Goal: Transaction & Acquisition: Book appointment/travel/reservation

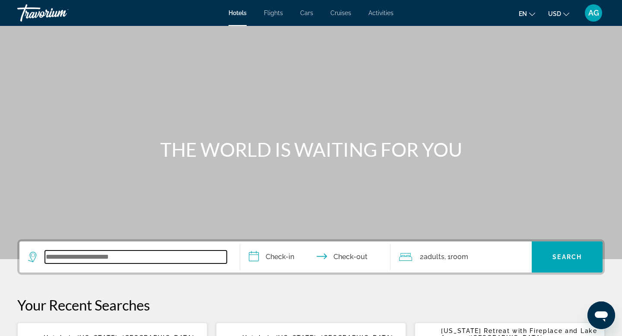
click at [73, 261] on input "Search widget" at bounding box center [136, 257] width 182 height 13
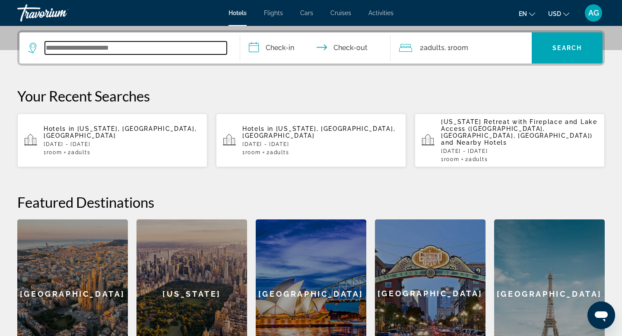
scroll to position [211, 0]
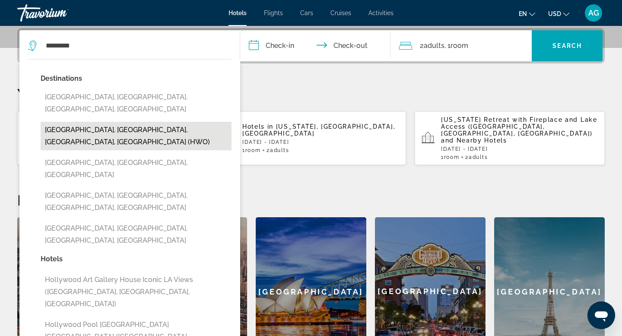
click at [135, 122] on button "Hollywood, Fort Lauderdale, FL, United States (HWO)" at bounding box center [136, 136] width 191 height 29
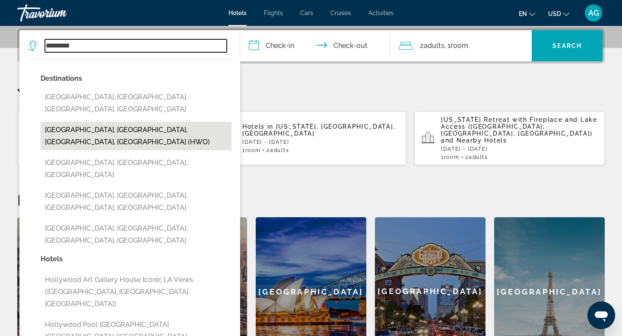
type input "**********"
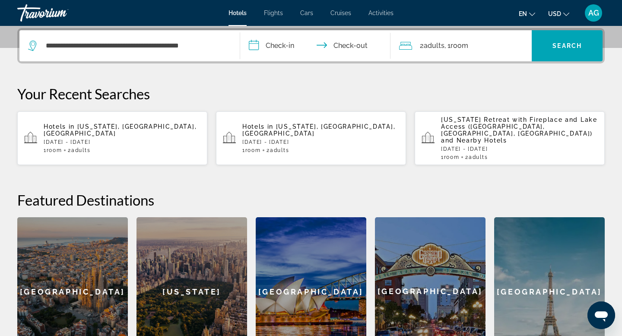
click at [272, 47] on input "**********" at bounding box center [317, 47] width 154 height 34
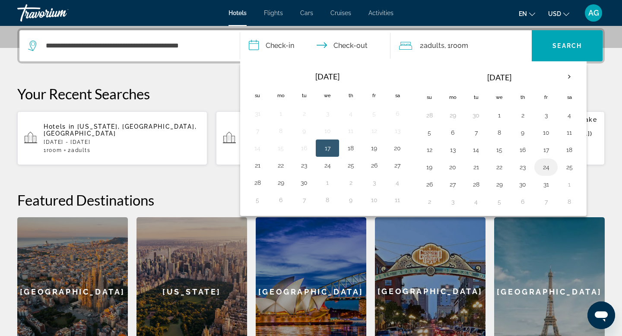
click at [545, 171] on button "24" at bounding box center [546, 167] width 14 height 12
click at [427, 185] on button "26" at bounding box center [430, 184] width 14 height 12
type input "**********"
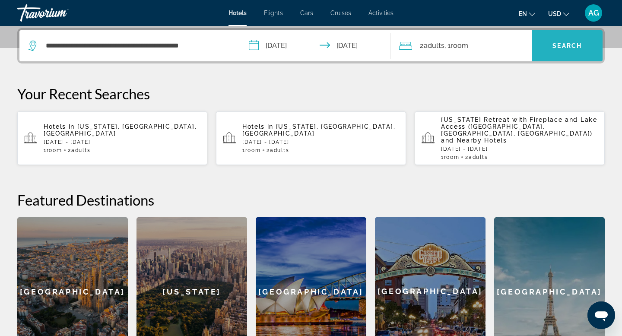
click at [551, 54] on span "Search widget" at bounding box center [567, 45] width 71 height 21
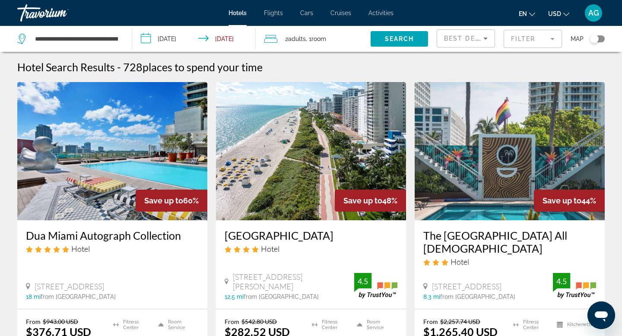
click at [526, 39] on mat-form-field "Filter" at bounding box center [533, 39] width 58 height 18
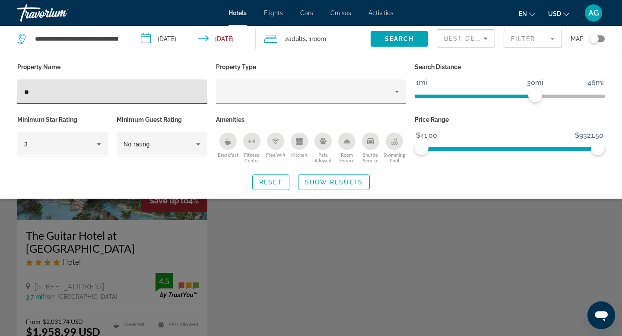
type input "*"
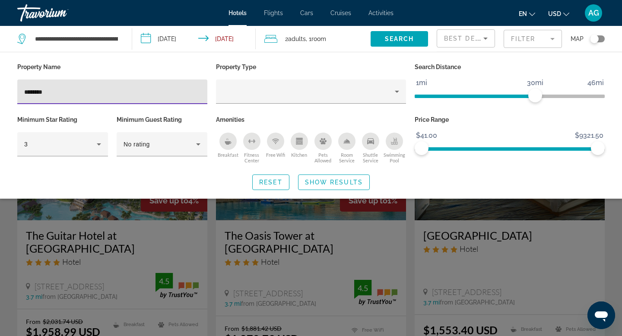
type input "*********"
click at [325, 189] on span "Search widget" at bounding box center [334, 182] width 71 height 21
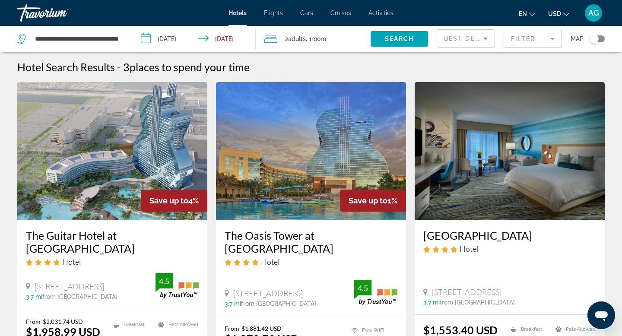
click at [556, 37] on mat-form-field "Filter" at bounding box center [533, 39] width 58 height 18
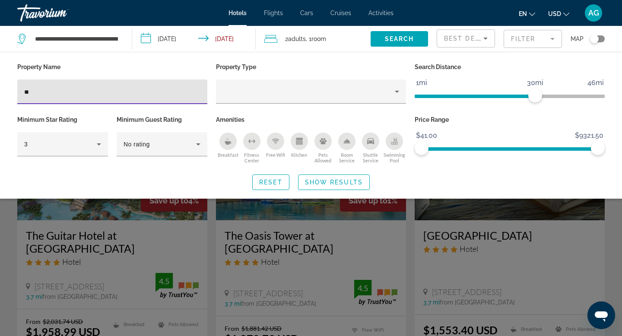
type input "*"
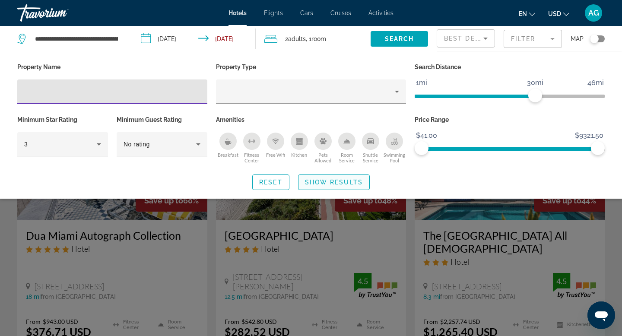
click at [334, 182] on span "Show Results" at bounding box center [334, 182] width 58 height 7
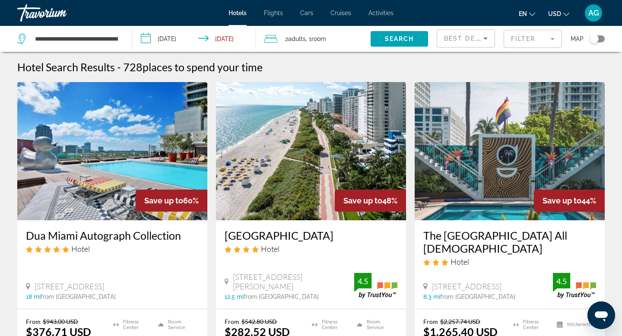
click at [276, 191] on img "Main content" at bounding box center [311, 151] width 190 height 138
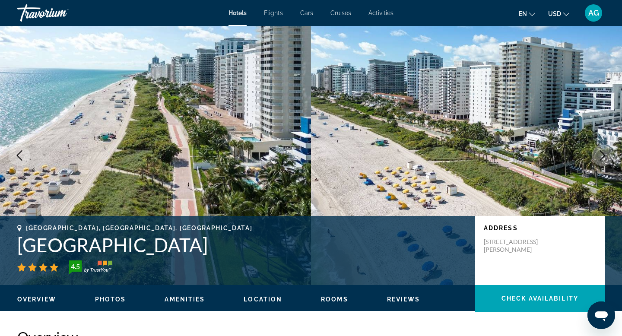
click at [604, 156] on icon "Next image" at bounding box center [603, 155] width 6 height 10
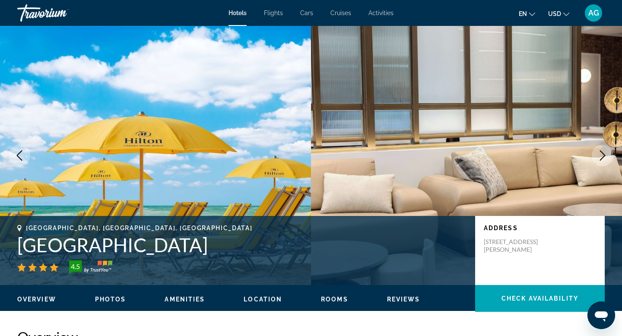
click at [604, 156] on icon "Next image" at bounding box center [603, 155] width 6 height 10
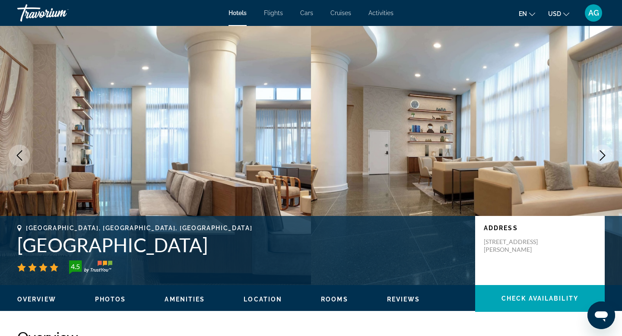
click at [604, 156] on icon "Next image" at bounding box center [603, 155] width 6 height 10
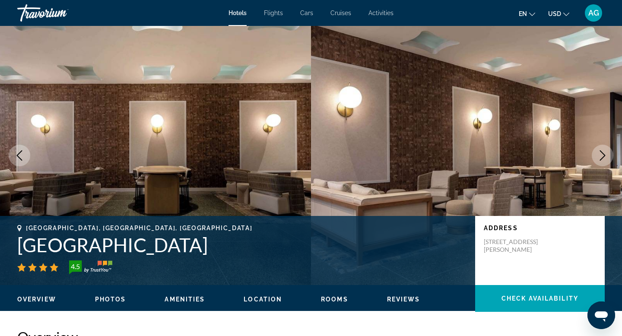
click at [604, 156] on icon "Next image" at bounding box center [603, 155] width 6 height 10
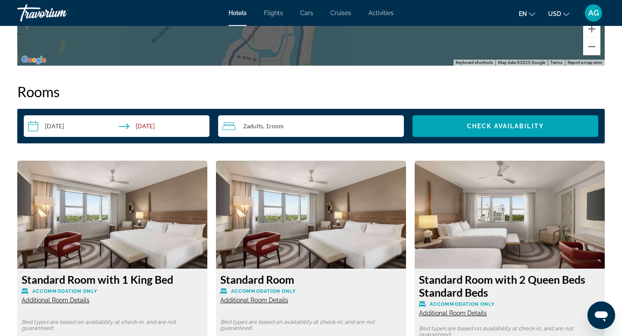
scroll to position [1090, 0]
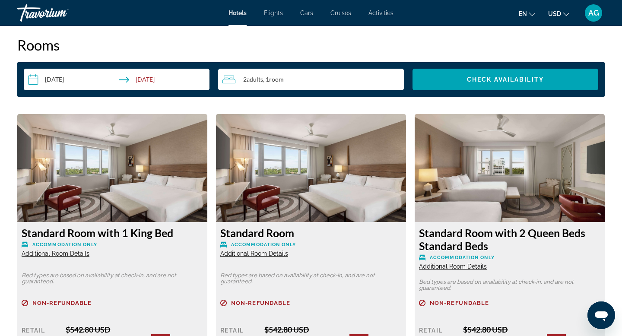
click at [374, 77] on div "2 Adult Adults , 1 Room rooms" at bounding box center [314, 79] width 182 height 10
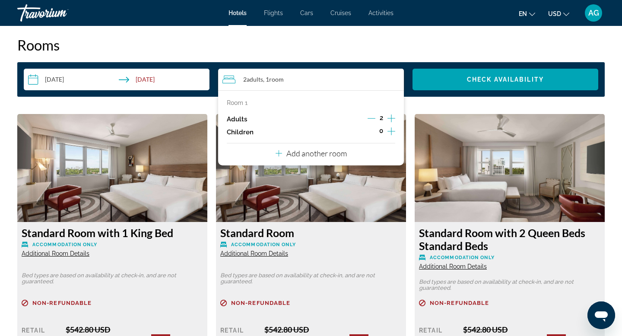
click at [392, 118] on icon "Increment adults" at bounding box center [392, 119] width 8 height 8
click at [352, 264] on div "Standard Room Accommodation Only Additional Room Details Bed types are based on…" at bounding box center [311, 321] width 190 height 199
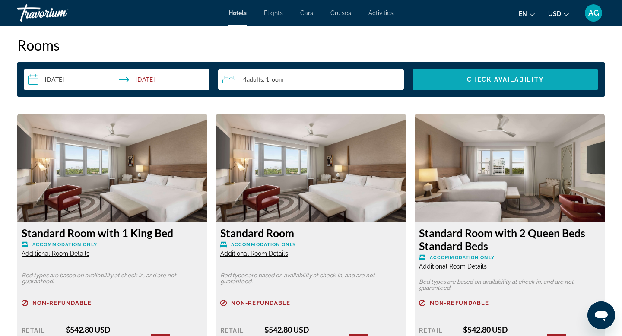
click at [487, 83] on span "Check Availability" at bounding box center [505, 79] width 77 height 7
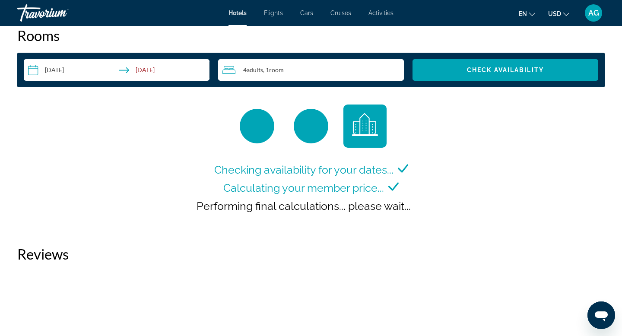
scroll to position [1101, 0]
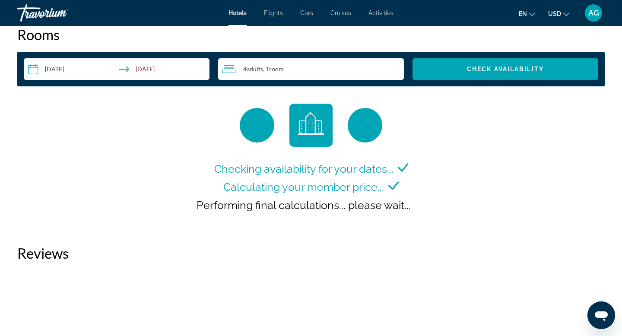
click at [337, 73] on div "4 Adult Adults , 1 Room rooms" at bounding box center [314, 69] width 182 height 10
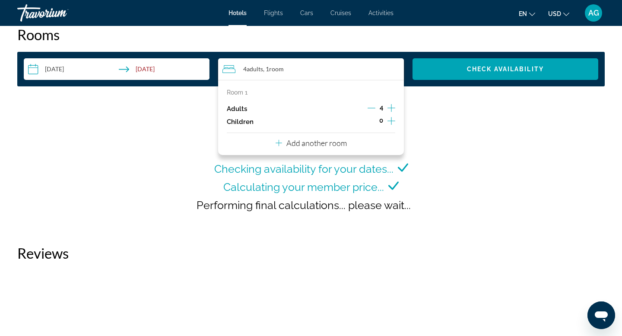
click at [366, 107] on div "Adults 4" at bounding box center [311, 108] width 169 height 13
click at [372, 108] on icon "Decrement adults" at bounding box center [372, 108] width 8 height 0
click at [443, 141] on div "Checking availability for your dates... Calculating your member price... Perfor…" at bounding box center [311, 166] width 588 height 124
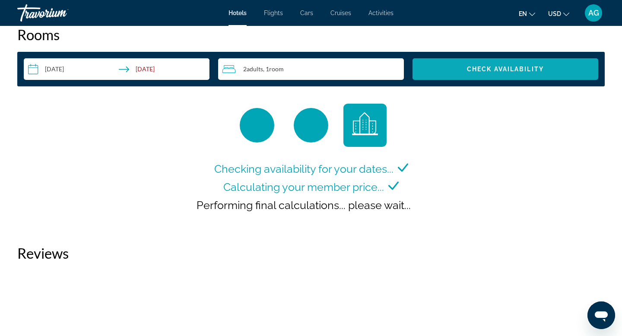
click at [461, 71] on span "Search widget" at bounding box center [506, 69] width 186 height 21
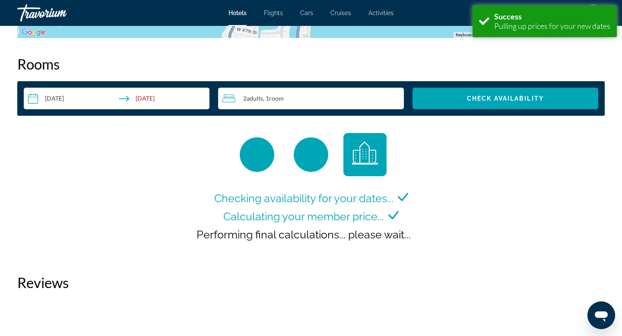
scroll to position [1075, 0]
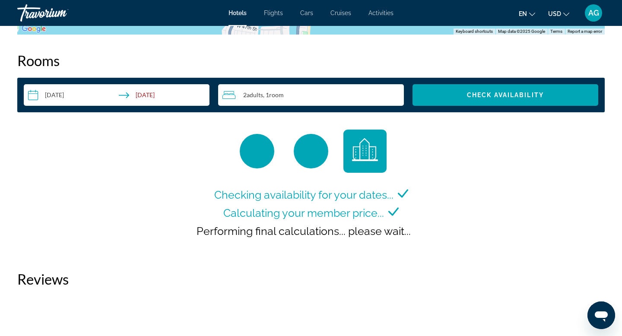
click at [67, 89] on input "**********" at bounding box center [118, 96] width 189 height 24
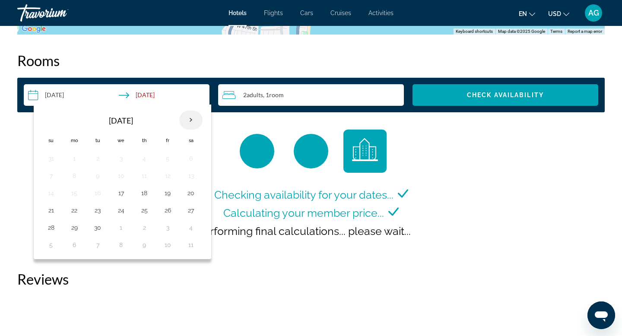
click at [186, 119] on th "Next month" at bounding box center [190, 120] width 23 height 19
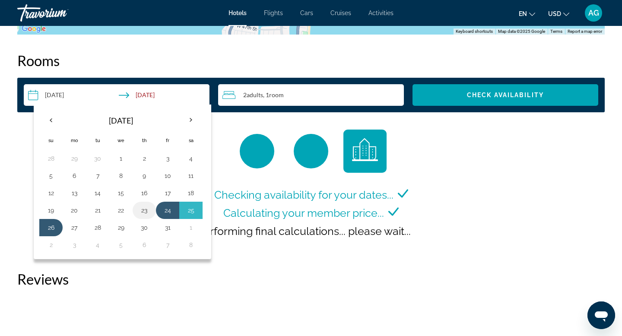
click at [143, 211] on button "23" at bounding box center [144, 210] width 14 height 12
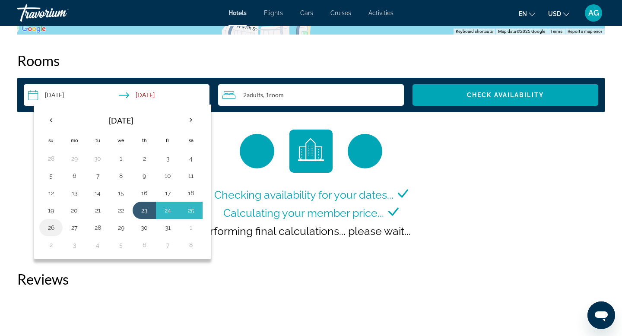
click at [53, 227] on button "26" at bounding box center [51, 228] width 14 height 12
type input "**********"
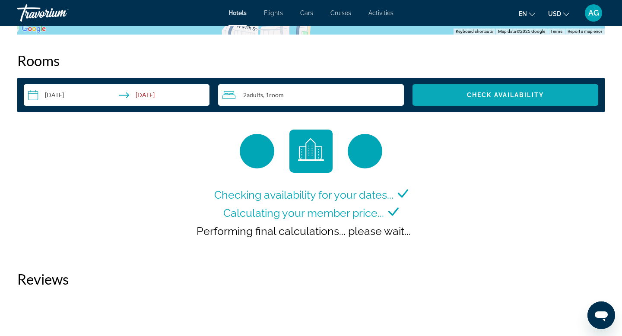
click at [457, 98] on span "Search widget" at bounding box center [506, 95] width 186 height 21
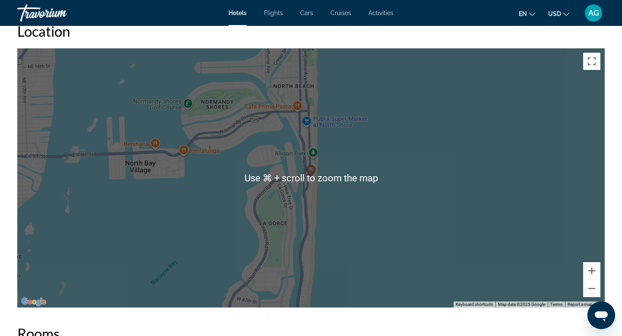
scroll to position [810, 0]
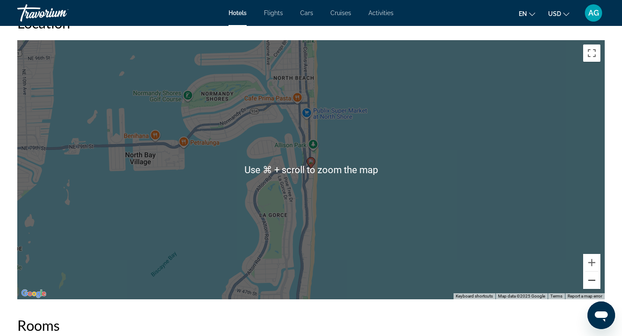
click at [591, 280] on button "Zoom out" at bounding box center [591, 280] width 17 height 17
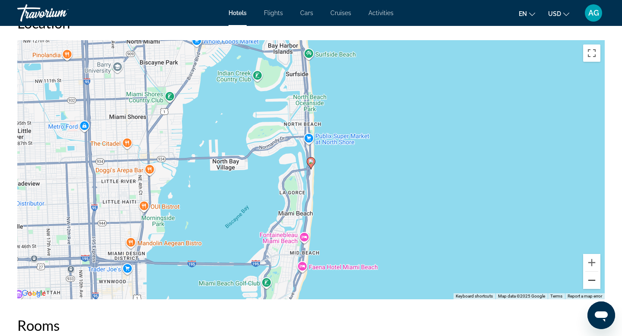
click at [591, 280] on button "Zoom out" at bounding box center [591, 280] width 17 height 17
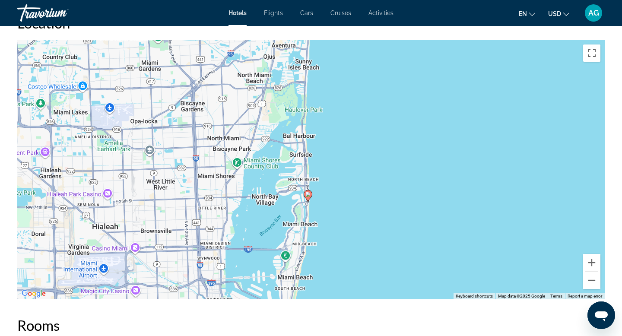
drag, startPoint x: 425, startPoint y: 168, endPoint x: 421, endPoint y: 202, distance: 34.8
click at [421, 202] on div "To activate drag with keyboard, press Alt + Enter. Once in keyboard drag state,…" at bounding box center [311, 169] width 588 height 259
click at [587, 280] on button "Zoom out" at bounding box center [591, 280] width 17 height 17
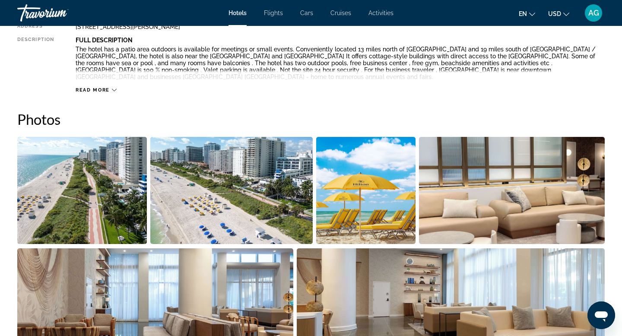
scroll to position [343, 0]
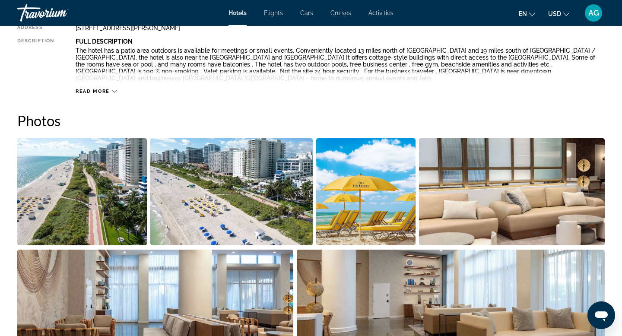
click at [366, 178] on img "Open full-screen image slider" at bounding box center [365, 191] width 99 height 107
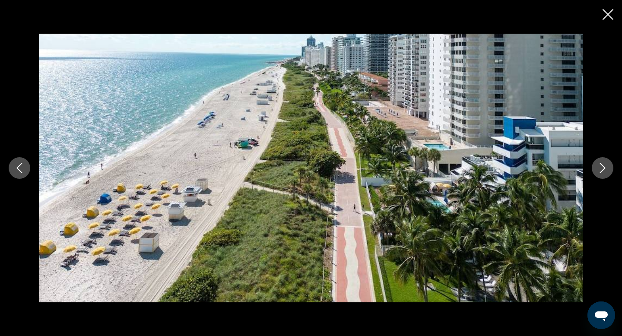
scroll to position [341, 0]
click at [602, 172] on icon "Next image" at bounding box center [603, 168] width 10 height 10
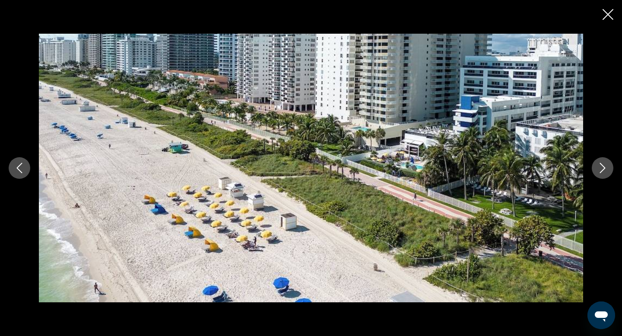
click at [602, 172] on icon "Next image" at bounding box center [603, 168] width 10 height 10
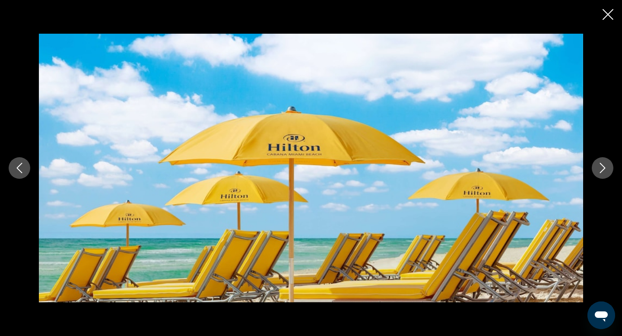
click at [602, 172] on icon "Next image" at bounding box center [603, 168] width 10 height 10
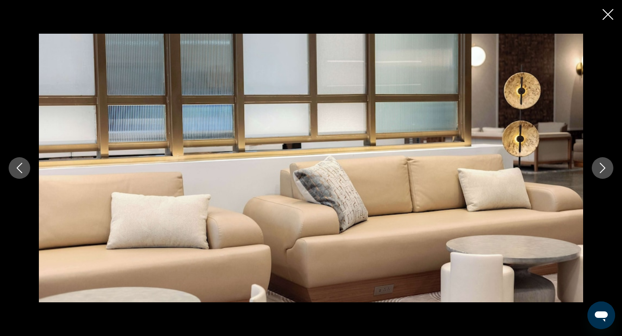
click at [602, 172] on icon "Next image" at bounding box center [603, 168] width 10 height 10
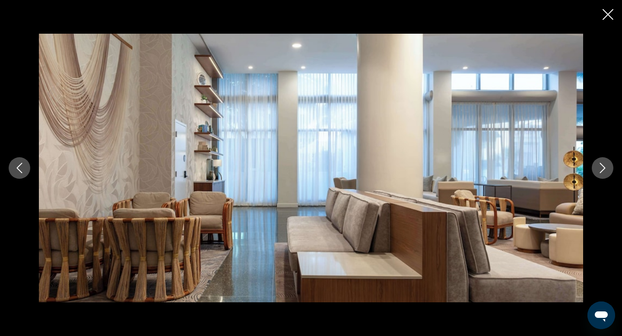
click at [602, 172] on icon "Next image" at bounding box center [603, 168] width 10 height 10
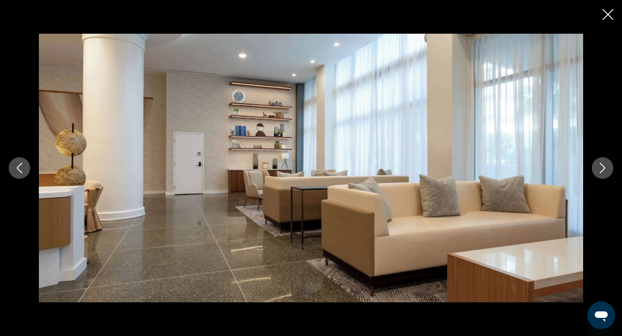
click at [602, 172] on icon "Next image" at bounding box center [603, 168] width 10 height 10
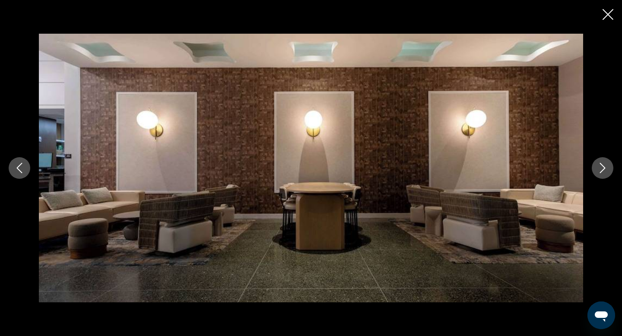
scroll to position [341, 0]
click at [602, 172] on icon "Next image" at bounding box center [603, 168] width 10 height 10
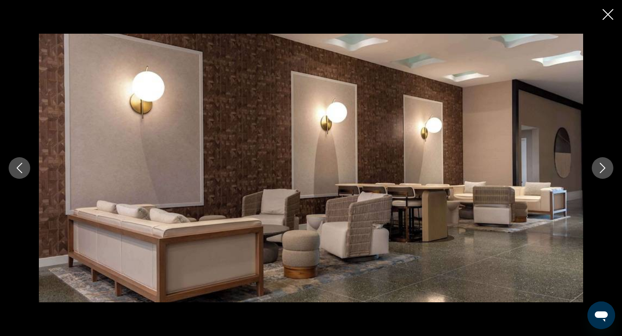
scroll to position [342, 0]
click at [602, 172] on icon "Next image" at bounding box center [603, 168] width 10 height 10
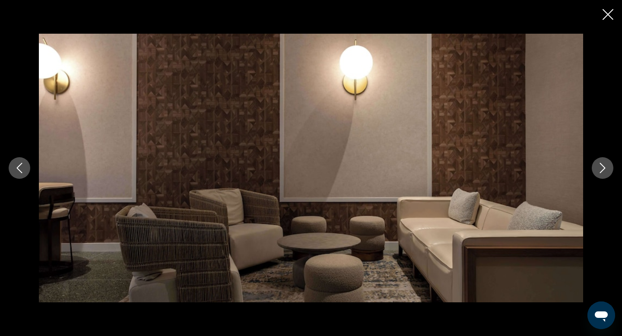
click at [602, 172] on icon "Next image" at bounding box center [603, 168] width 10 height 10
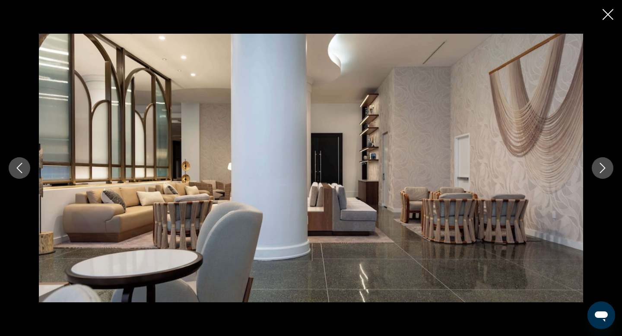
click at [608, 19] on icon "Close slideshow" at bounding box center [608, 14] width 11 height 11
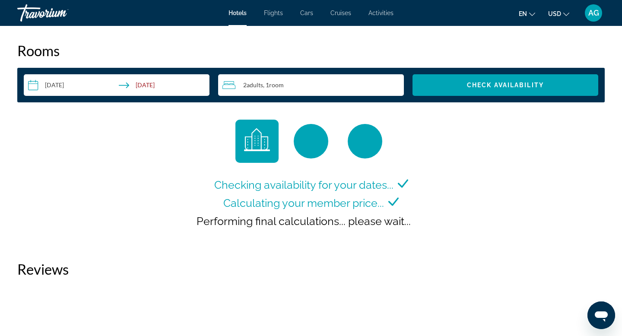
scroll to position [1157, 0]
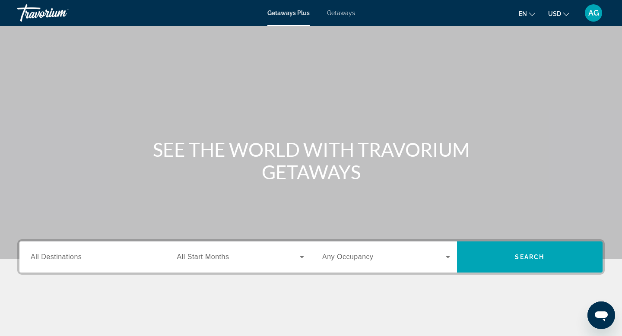
click at [107, 263] on div "Search widget" at bounding box center [95, 257] width 128 height 25
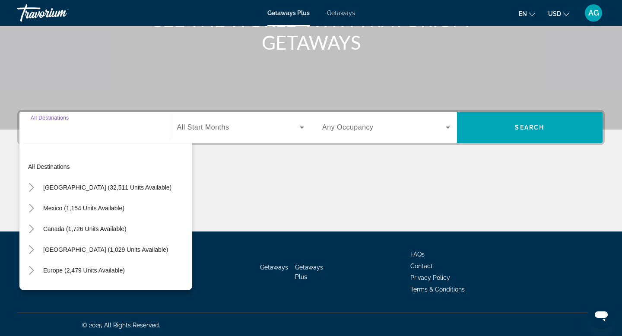
scroll to position [131, 0]
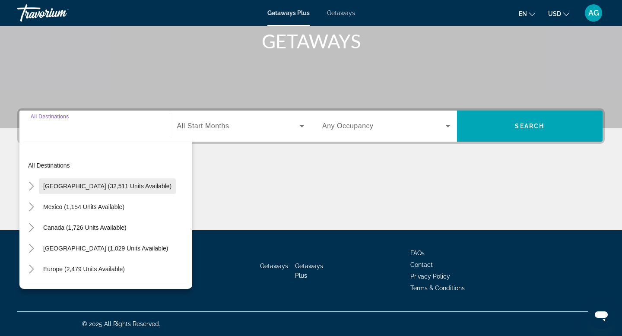
click at [65, 189] on span "[GEOGRAPHIC_DATA] (32,511 units available)" at bounding box center [107, 186] width 128 height 7
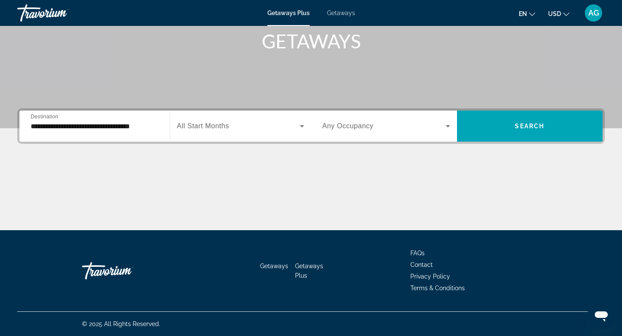
click at [85, 134] on div "**********" at bounding box center [95, 126] width 128 height 25
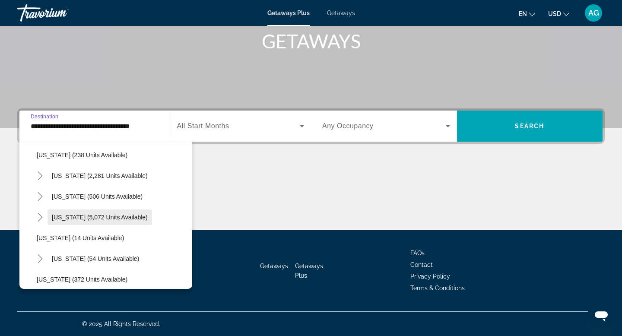
scroll to position [74, 0]
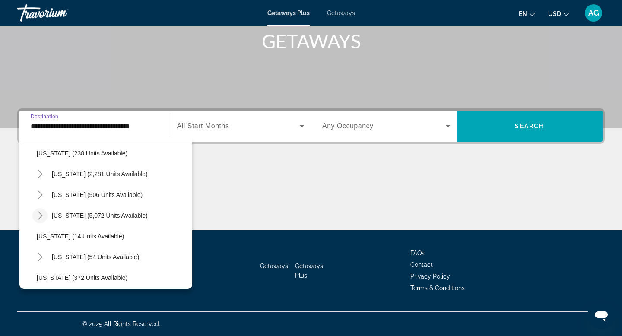
click at [41, 217] on icon "Toggle Florida (5,072 units available)" at bounding box center [40, 215] width 9 height 9
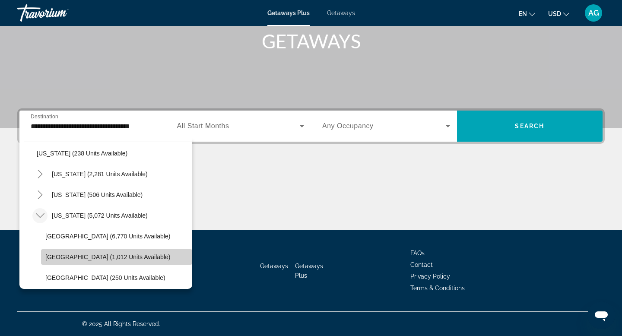
click at [93, 255] on span "East Coast (1,012 units available)" at bounding box center [107, 257] width 125 height 7
type input "**********"
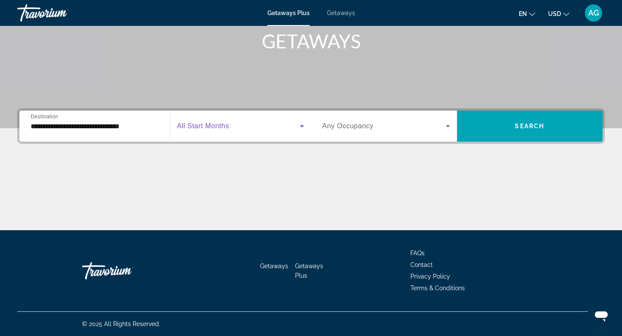
click at [242, 130] on span "Search widget" at bounding box center [238, 126] width 123 height 10
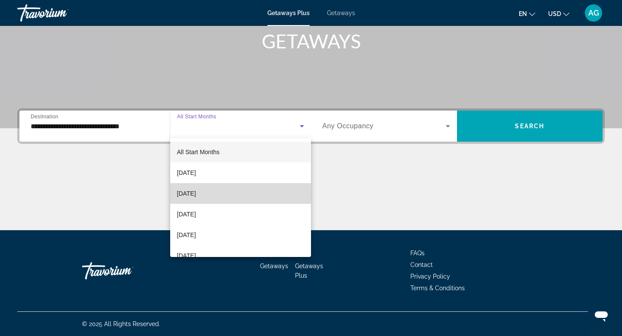
click at [192, 193] on span "[DATE]" at bounding box center [186, 193] width 19 height 10
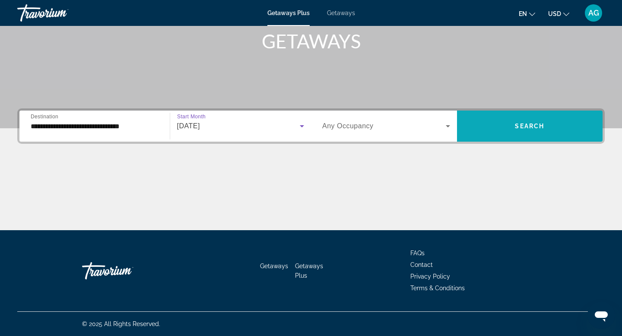
click at [526, 129] on span "Search" at bounding box center [529, 126] width 29 height 7
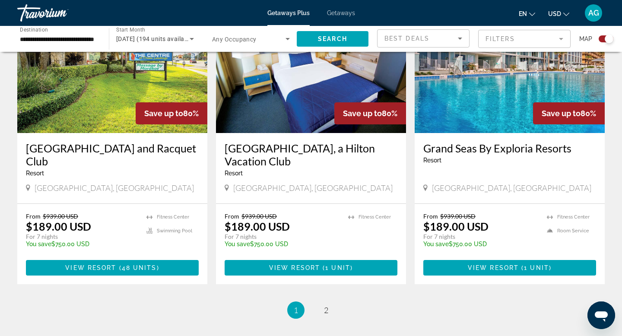
scroll to position [1253, 0]
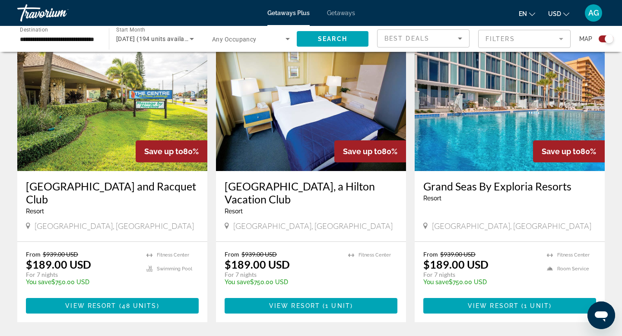
click at [346, 15] on span "Getaways" at bounding box center [341, 13] width 28 height 7
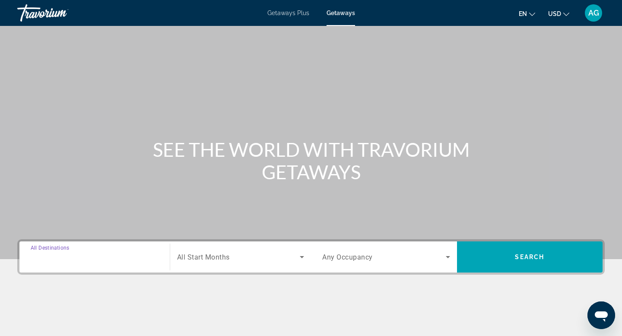
click at [92, 260] on input "Destination All Destinations" at bounding box center [95, 257] width 128 height 10
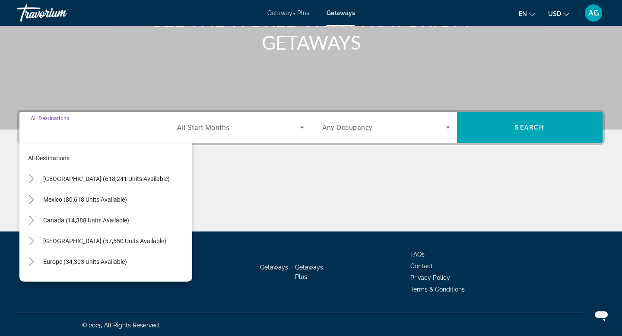
scroll to position [131, 0]
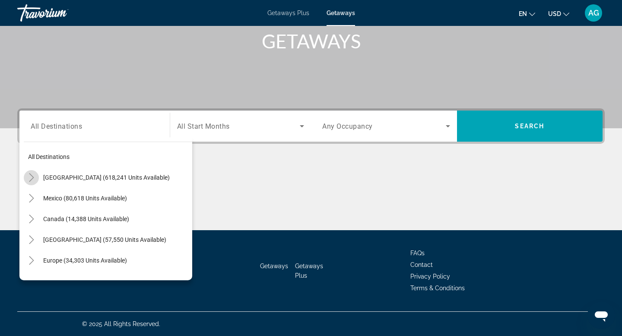
click at [32, 180] on icon "Toggle United States (618,241 units available)" at bounding box center [31, 177] width 9 height 9
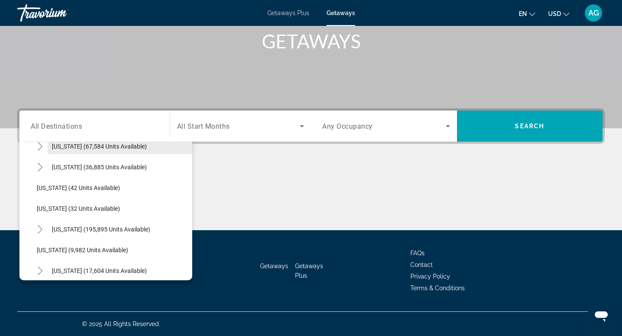
scroll to position [98, 0]
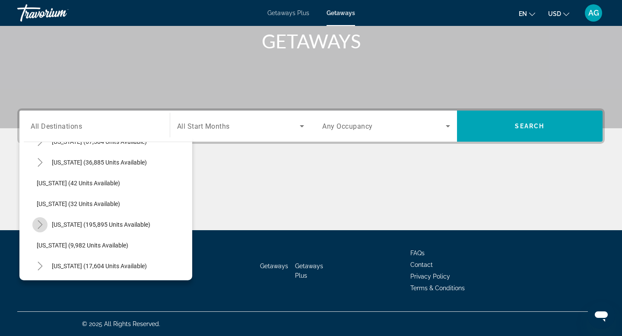
click at [43, 226] on icon "Toggle Florida (195,895 units available)" at bounding box center [40, 224] width 9 height 9
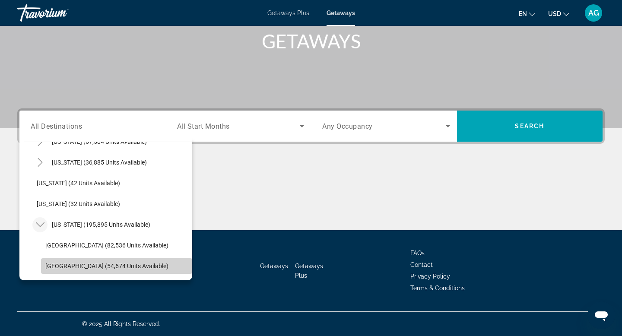
click at [74, 261] on span "Search widget" at bounding box center [116, 266] width 151 height 21
type input "**********"
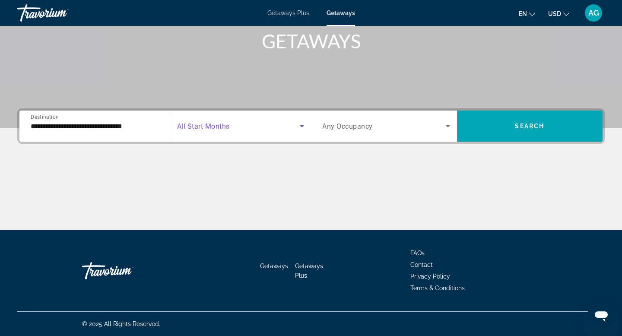
click at [264, 122] on span "Search widget" at bounding box center [238, 126] width 123 height 10
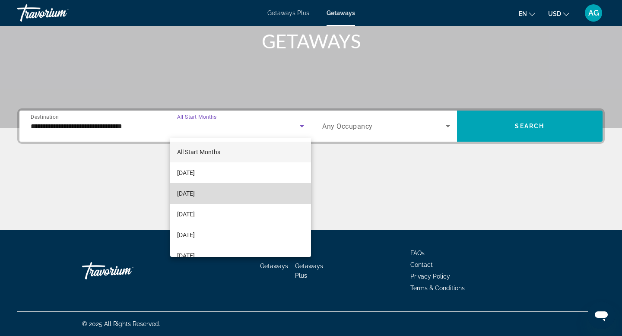
click at [195, 194] on span "[DATE]" at bounding box center [186, 193] width 18 height 10
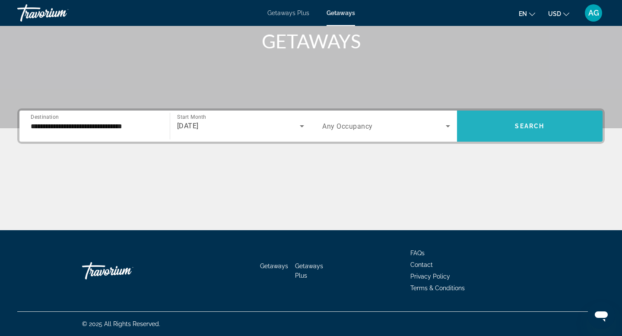
click at [519, 130] on span "Search widget" at bounding box center [530, 126] width 146 height 21
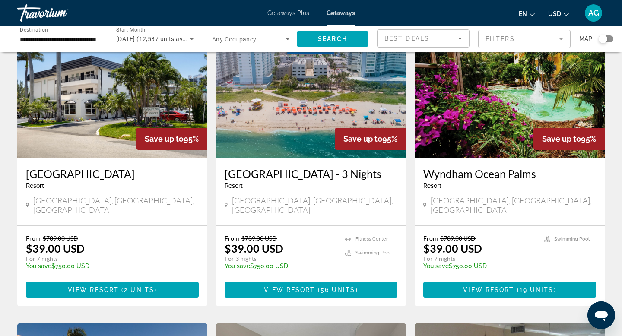
scroll to position [649, 0]
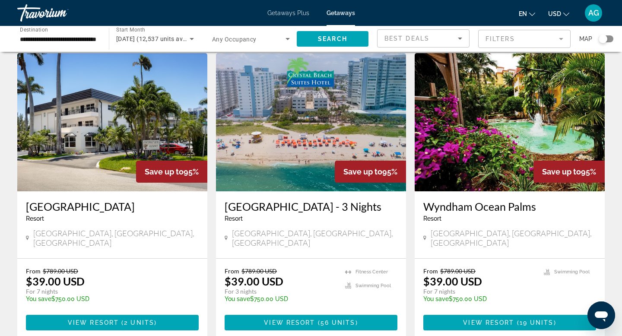
click at [133, 131] on img "Main content" at bounding box center [112, 122] width 190 height 138
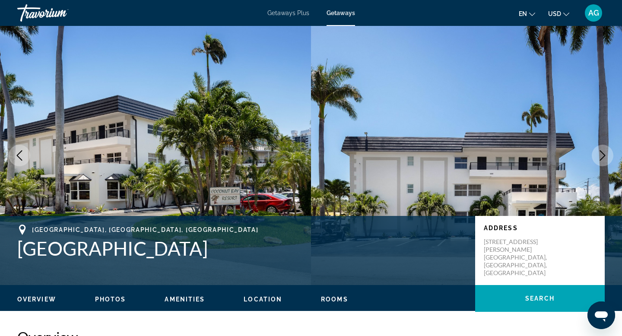
click at [596, 160] on button "Next image" at bounding box center [603, 156] width 22 height 22
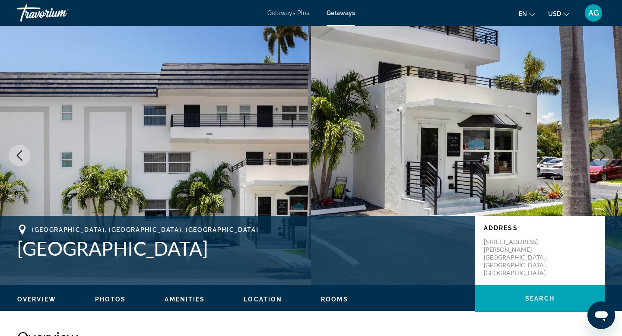
click at [599, 159] on icon "Next image" at bounding box center [603, 155] width 10 height 10
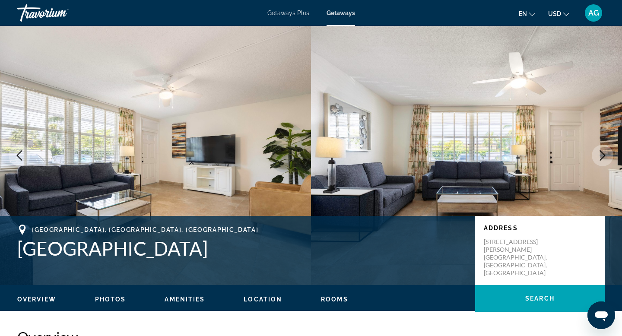
click at [601, 158] on icon "Next image" at bounding box center [603, 155] width 10 height 10
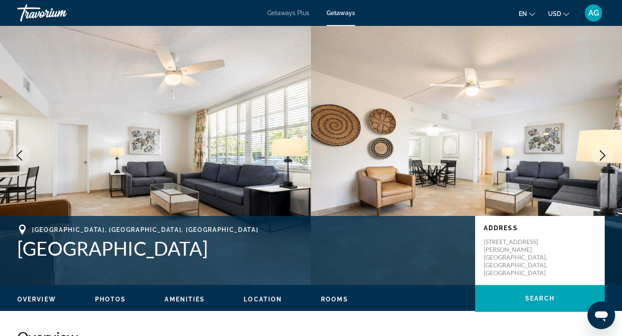
click at [601, 158] on icon "Next image" at bounding box center [603, 155] width 10 height 10
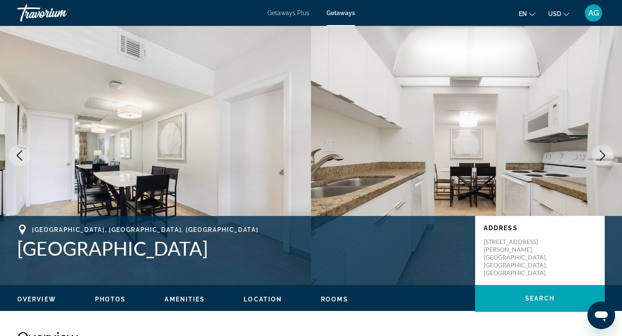
click at [601, 158] on icon "Next image" at bounding box center [603, 155] width 10 height 10
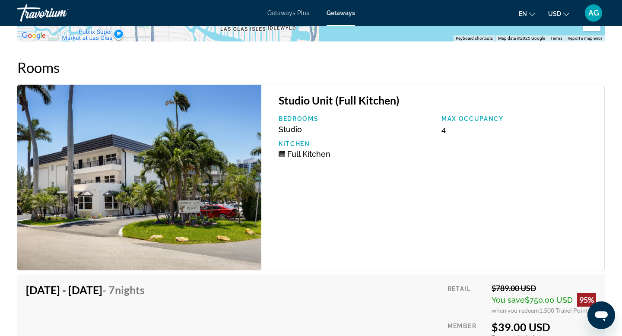
scroll to position [1562, 0]
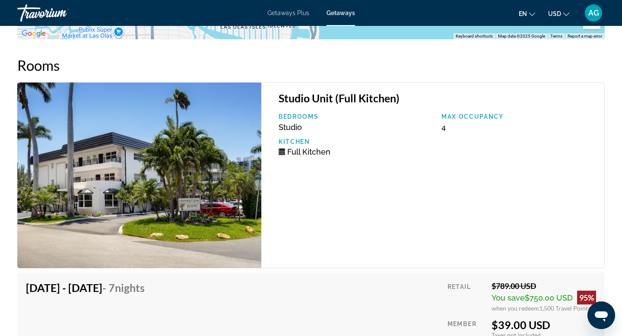
click at [206, 180] on img "Main content" at bounding box center [139, 176] width 244 height 186
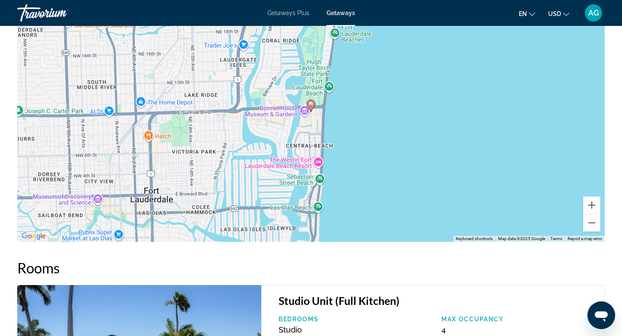
scroll to position [1359, 0]
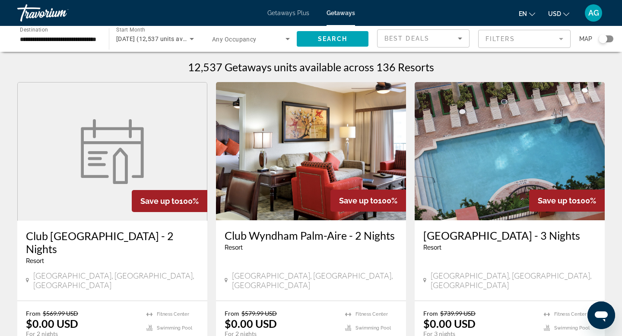
click at [565, 39] on mat-form-field "Filters" at bounding box center [524, 39] width 92 height 18
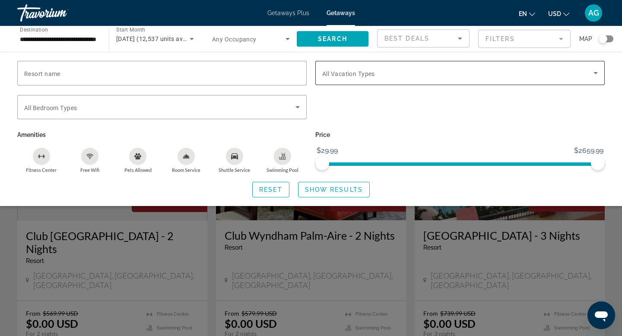
click at [413, 79] on div "Search widget" at bounding box center [460, 73] width 276 height 24
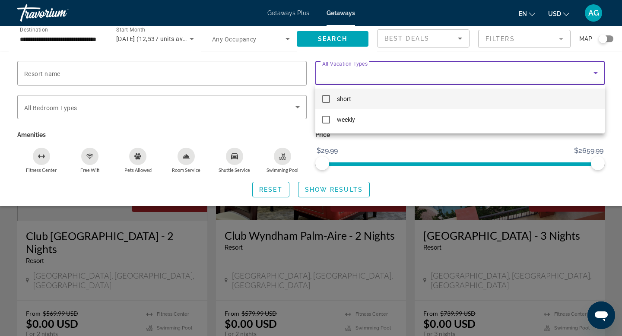
click at [295, 105] on div at bounding box center [311, 168] width 622 height 336
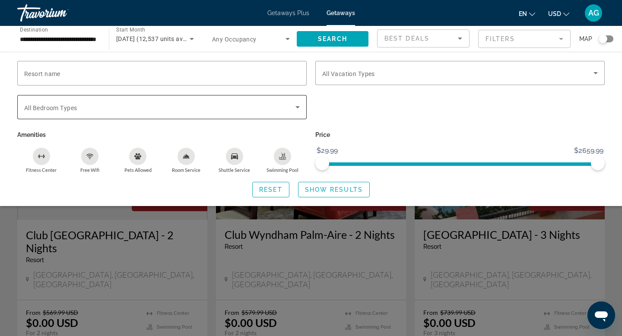
scroll to position [2, 0]
click at [295, 105] on icon "Search widget" at bounding box center [298, 107] width 10 height 10
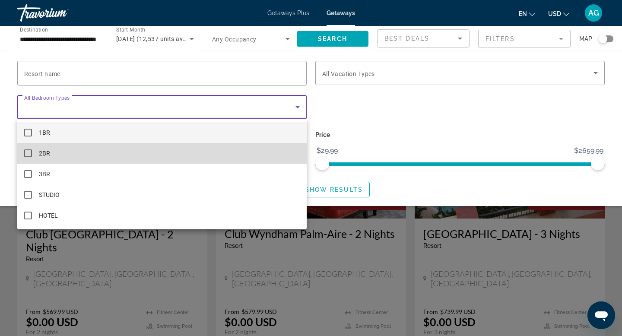
scroll to position [1, 0]
click at [101, 157] on mat-option "2BR" at bounding box center [162, 153] width 290 height 21
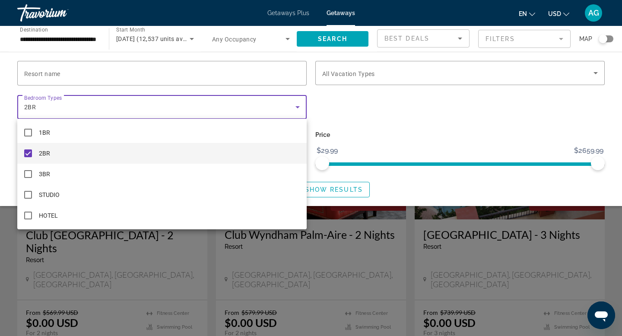
click at [589, 73] on div at bounding box center [311, 168] width 622 height 336
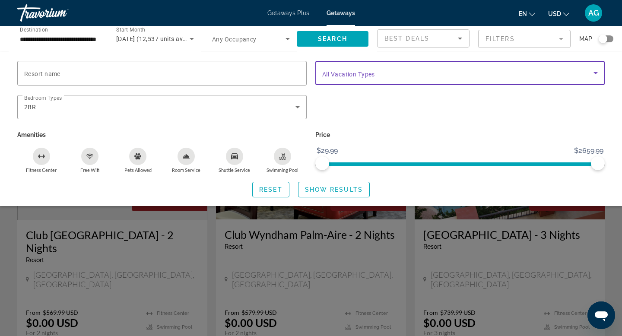
click at [567, 76] on span "Search widget" at bounding box center [457, 73] width 271 height 10
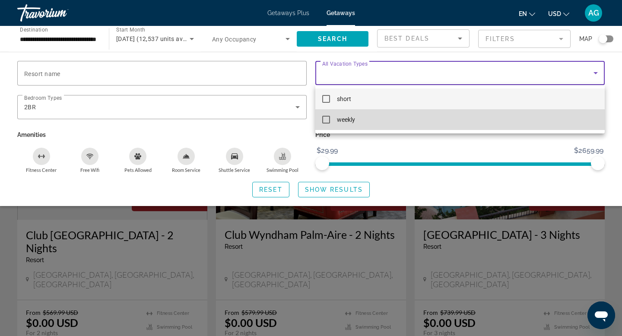
click at [322, 118] on mat-option "weekly" at bounding box center [460, 119] width 290 height 21
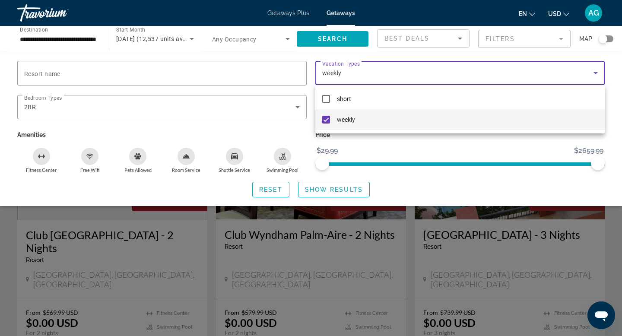
click at [332, 192] on div at bounding box center [311, 168] width 622 height 336
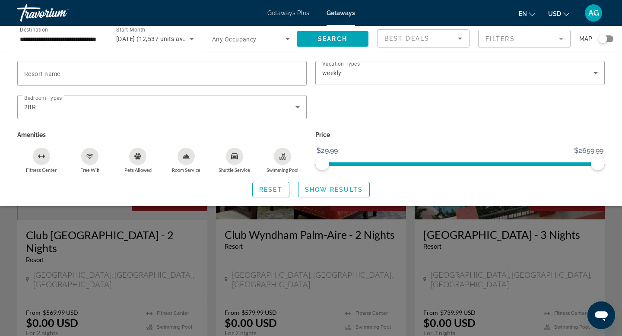
click at [332, 192] on span "Show Results" at bounding box center [334, 189] width 58 height 7
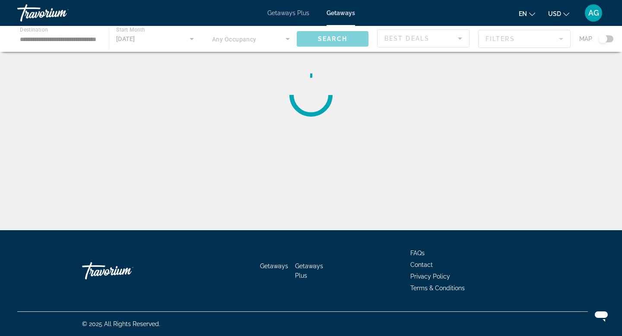
click at [419, 45] on div "Main content" at bounding box center [311, 39] width 622 height 26
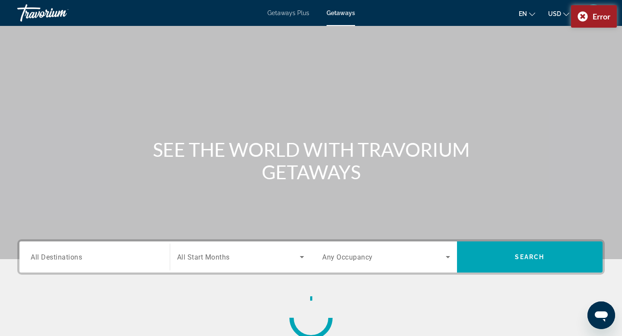
click at [52, 264] on div "Search widget" at bounding box center [95, 257] width 128 height 25
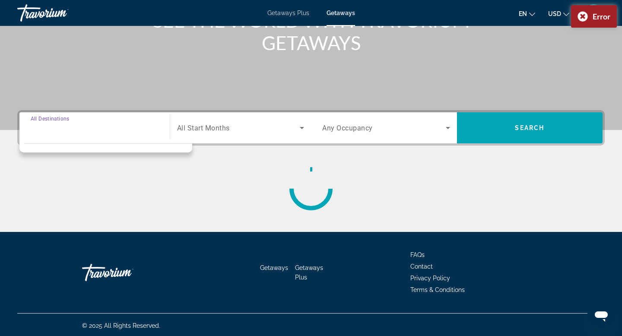
scroll to position [131, 0]
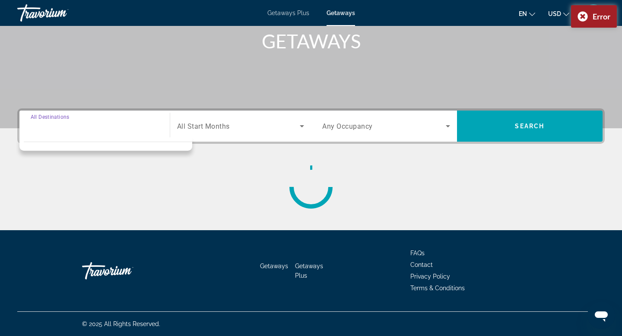
click at [95, 130] on input "Destination All Destinations" at bounding box center [95, 126] width 128 height 10
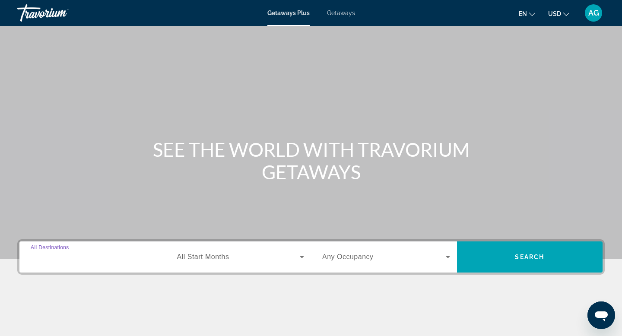
click at [42, 261] on input "Destination All Destinations" at bounding box center [95, 257] width 128 height 10
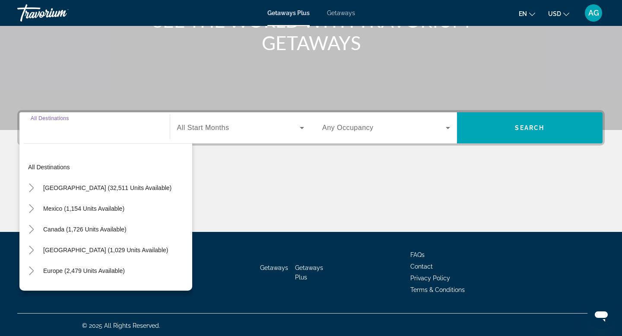
scroll to position [131, 0]
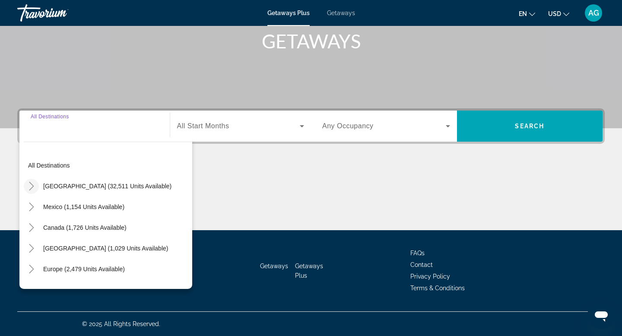
click at [33, 187] on icon "Toggle United States (32,511 units available)" at bounding box center [31, 186] width 9 height 9
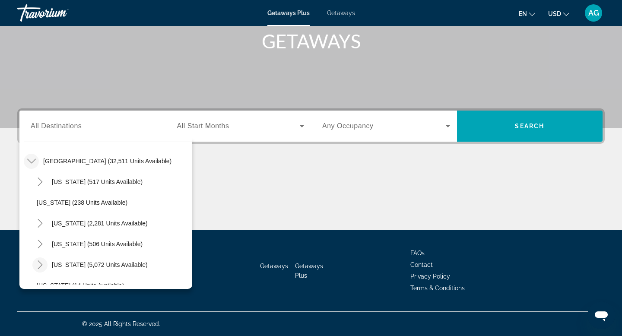
click at [39, 264] on icon "Toggle Florida (5,072 units available)" at bounding box center [40, 265] width 9 height 9
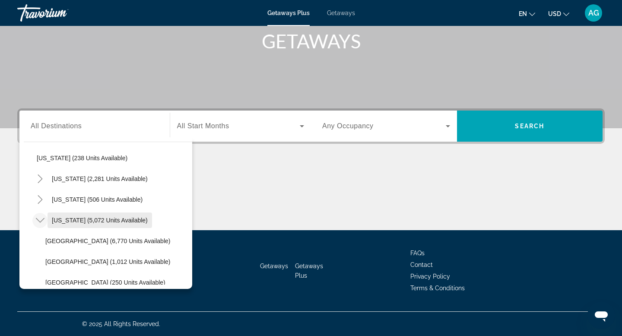
scroll to position [71, 0]
click at [49, 257] on span "East Coast (1,012 units available)" at bounding box center [107, 260] width 125 height 7
type input "**********"
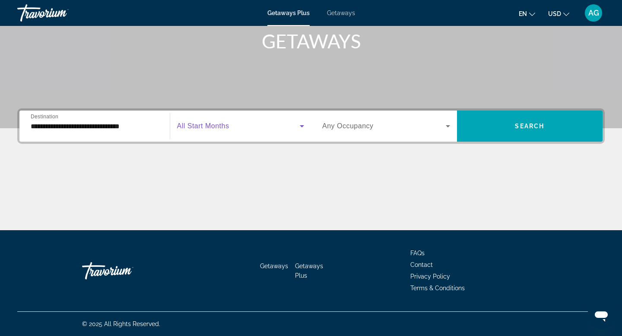
click at [241, 131] on span "Search widget" at bounding box center [238, 126] width 123 height 10
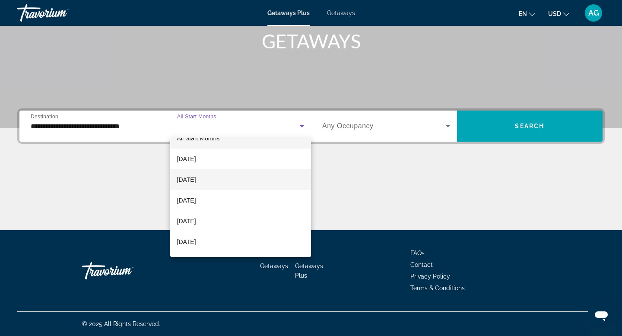
scroll to position [0, 0]
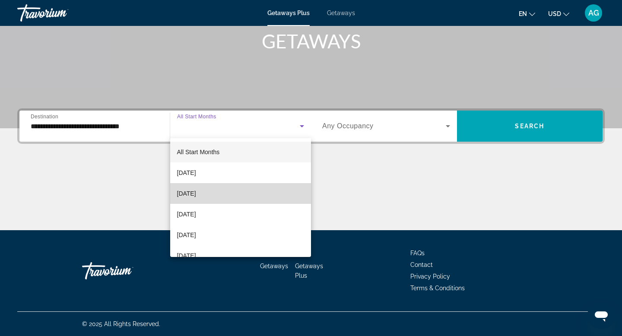
click at [196, 194] on span "[DATE]" at bounding box center [186, 193] width 19 height 10
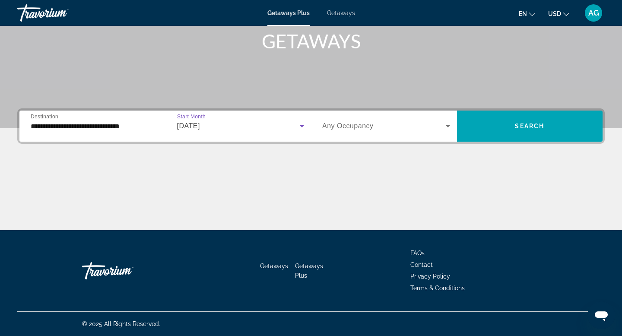
click at [446, 128] on icon "Search widget" at bounding box center [448, 126] width 10 height 10
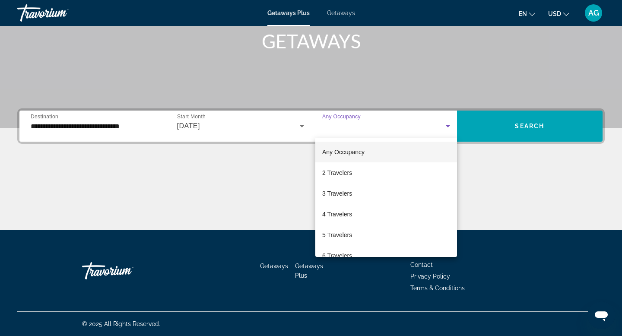
click at [541, 130] on div at bounding box center [311, 168] width 622 height 336
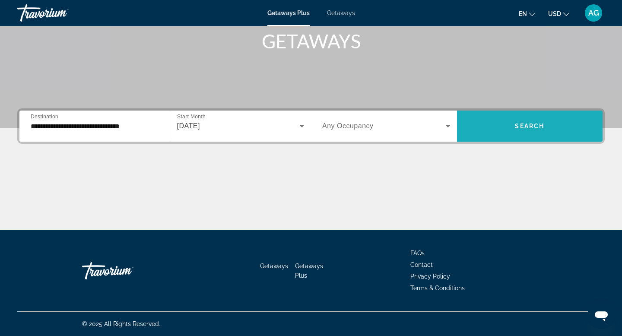
click at [541, 130] on span "Search widget" at bounding box center [530, 126] width 146 height 21
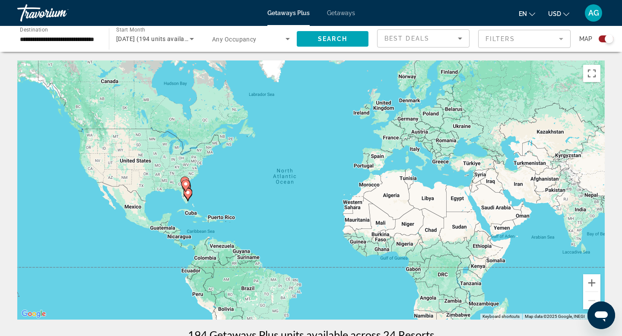
click at [559, 40] on mat-form-field "Filters" at bounding box center [524, 39] width 92 height 18
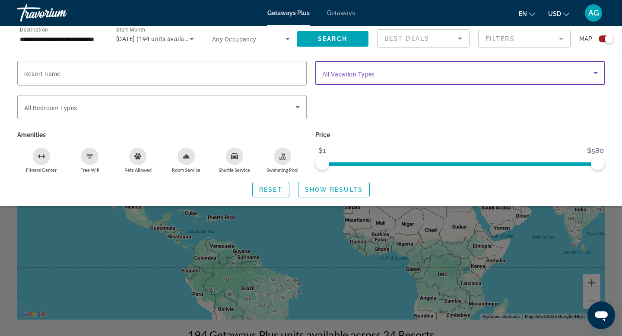
click at [502, 74] on span "Search widget" at bounding box center [457, 73] width 271 height 10
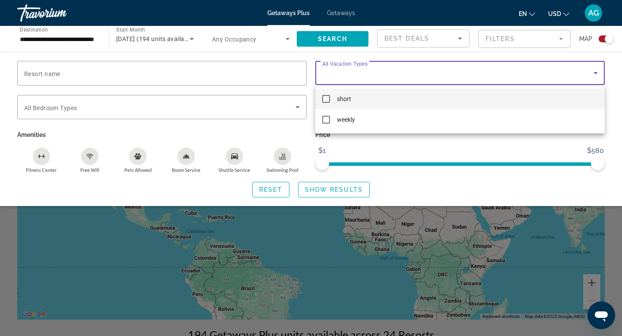
click at [257, 113] on div at bounding box center [311, 168] width 622 height 336
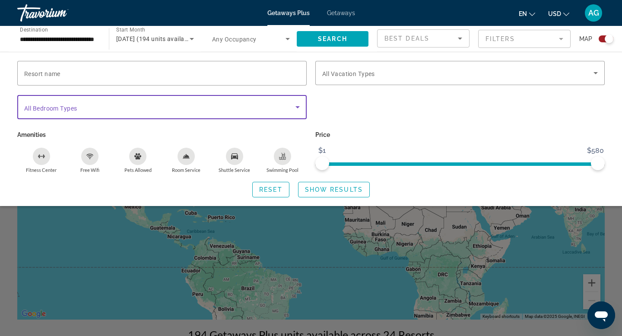
click at [297, 108] on icon "Search widget" at bounding box center [298, 107] width 10 height 10
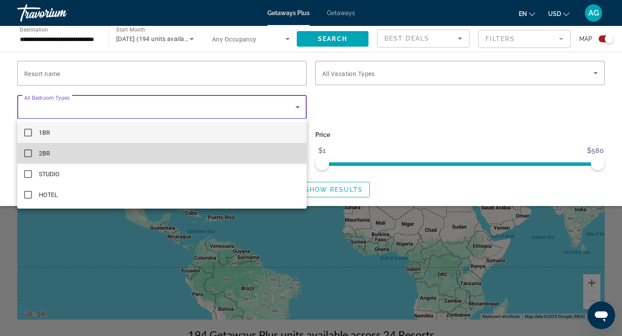
click at [31, 155] on mat-pseudo-checkbox at bounding box center [28, 154] width 8 height 8
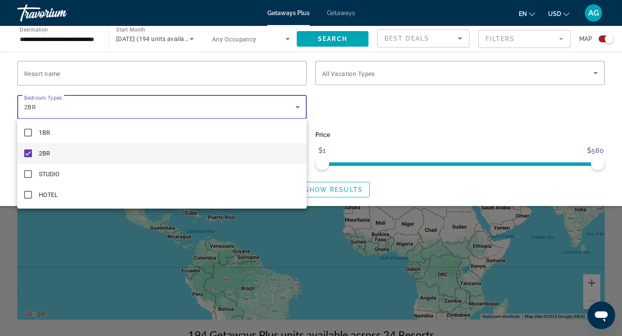
click at [596, 76] on div at bounding box center [311, 168] width 622 height 336
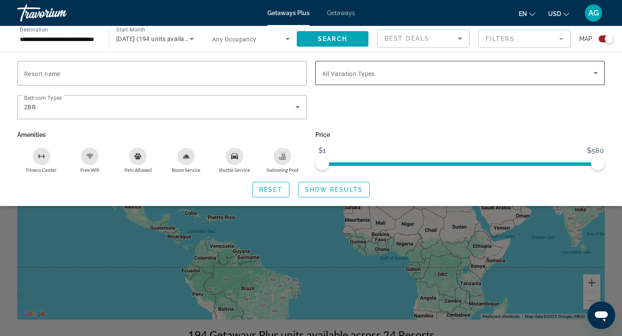
click at [596, 76] on icon "Search widget" at bounding box center [596, 73] width 10 height 10
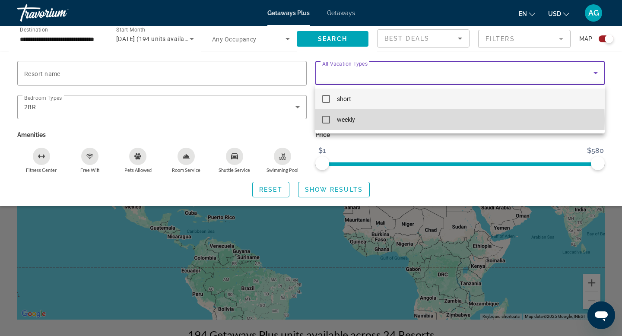
click at [330, 120] on mat-pseudo-checkbox at bounding box center [326, 120] width 8 height 8
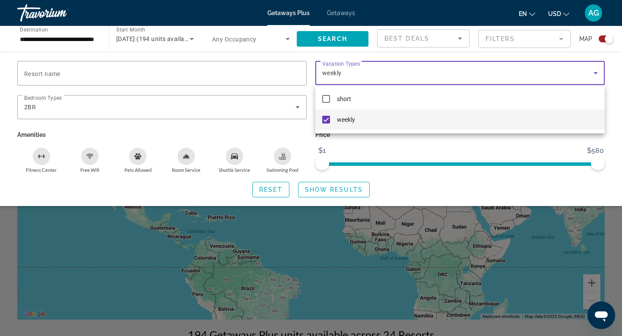
click at [349, 188] on div at bounding box center [311, 168] width 622 height 336
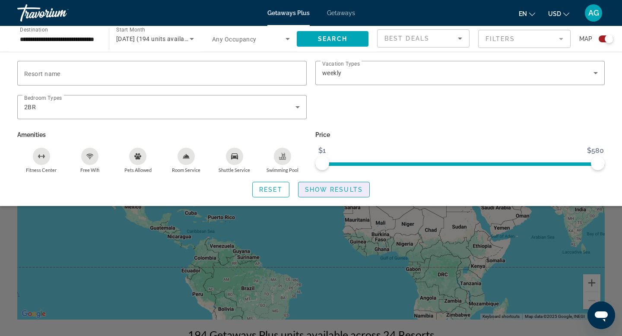
click at [349, 188] on span "Show Results" at bounding box center [334, 189] width 58 height 7
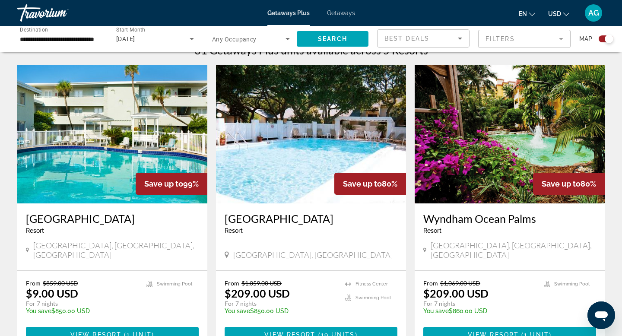
scroll to position [282, 0]
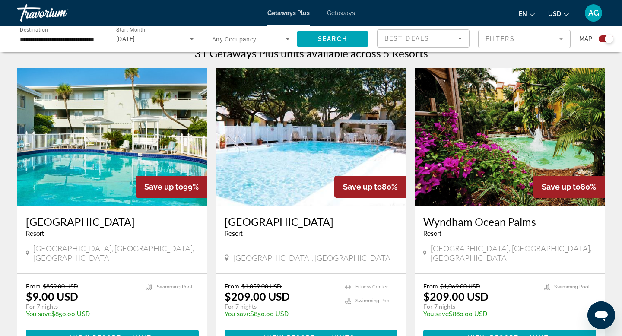
click at [338, 14] on span "Getaways" at bounding box center [341, 13] width 28 height 7
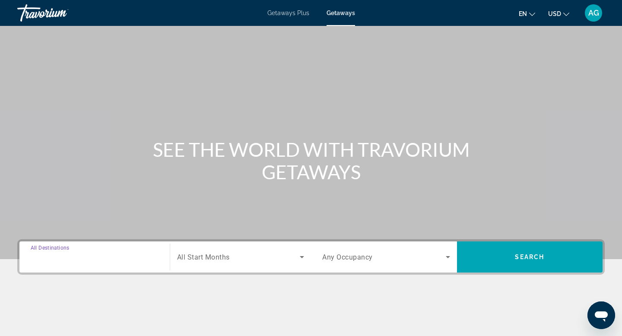
click at [61, 261] on input "Destination All Destinations" at bounding box center [95, 257] width 128 height 10
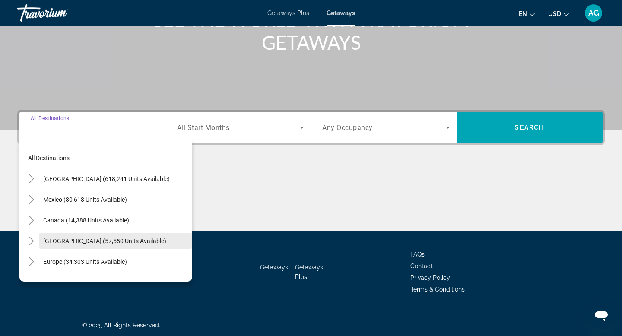
scroll to position [131, 0]
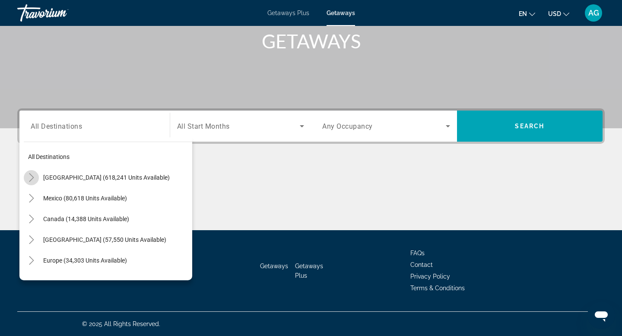
click at [34, 183] on mat-icon "Toggle United States (618,241 units available)" at bounding box center [31, 177] width 15 height 15
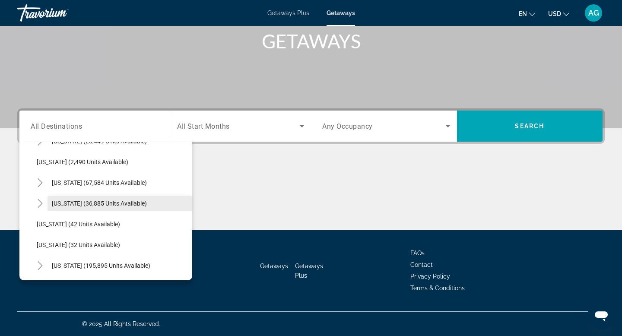
scroll to position [90, 0]
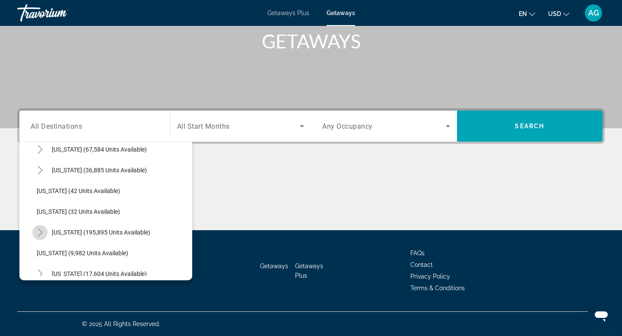
click at [41, 234] on icon "Toggle Florida (195,895 units available)" at bounding box center [40, 232] width 9 height 9
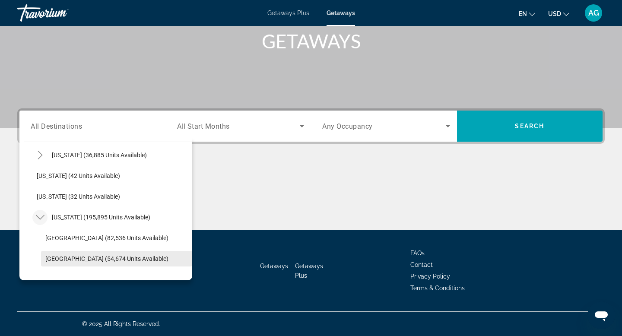
scroll to position [108, 0]
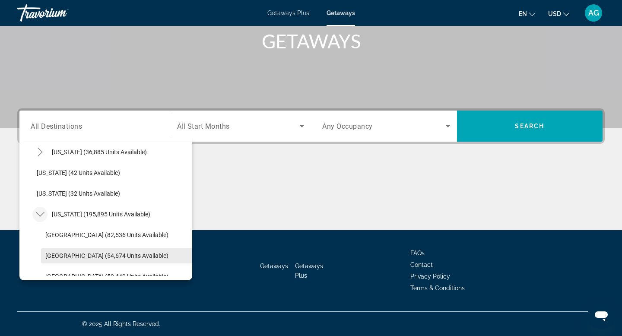
click at [76, 254] on span "East Coast (54,674 units available)" at bounding box center [106, 255] width 123 height 7
type input "**********"
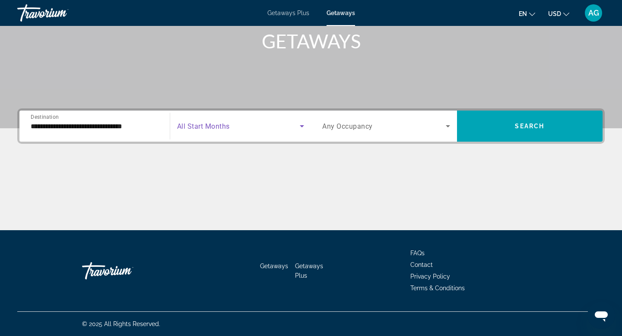
click at [300, 126] on icon "Search widget" at bounding box center [302, 126] width 10 height 10
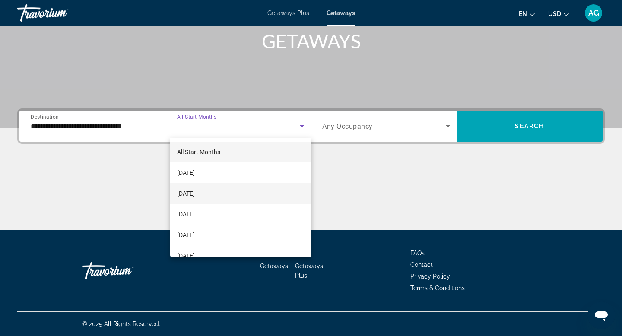
click at [215, 194] on mat-option "[DATE]" at bounding box center [240, 193] width 141 height 21
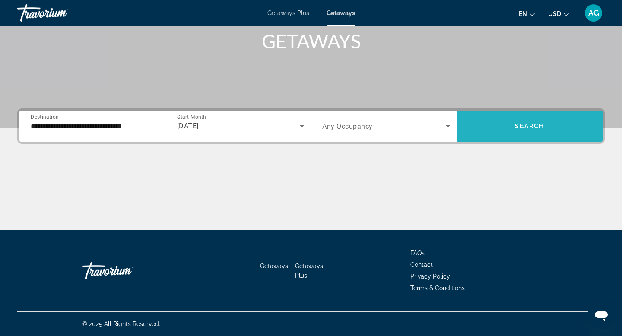
click at [537, 128] on span "Search" at bounding box center [529, 126] width 29 height 7
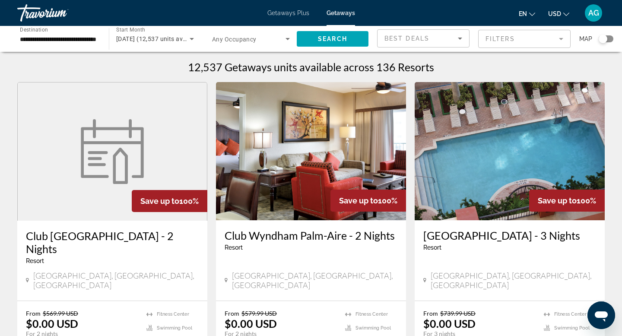
click at [558, 41] on mat-form-field "Filters" at bounding box center [524, 39] width 92 height 18
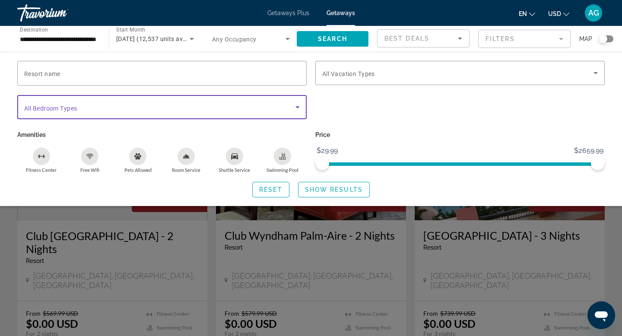
click at [298, 108] on icon "Search widget" at bounding box center [298, 107] width 10 height 10
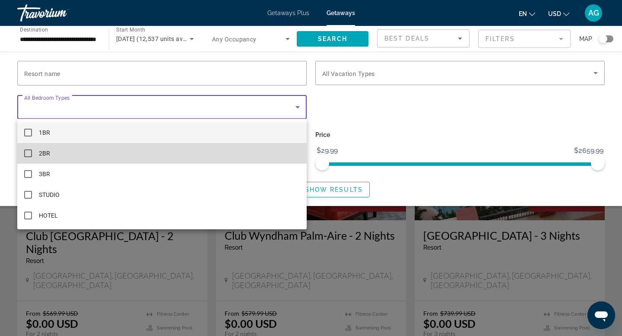
click at [135, 159] on mat-option "2BR" at bounding box center [162, 153] width 290 height 21
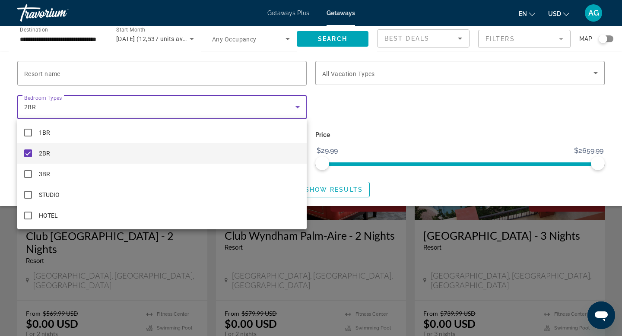
click at [430, 73] on div at bounding box center [311, 168] width 622 height 336
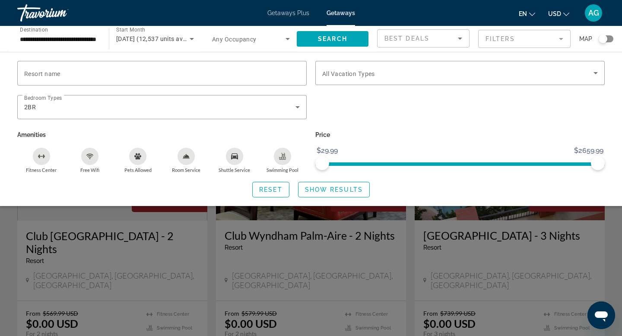
click at [430, 73] on span "Search widget" at bounding box center [457, 73] width 271 height 10
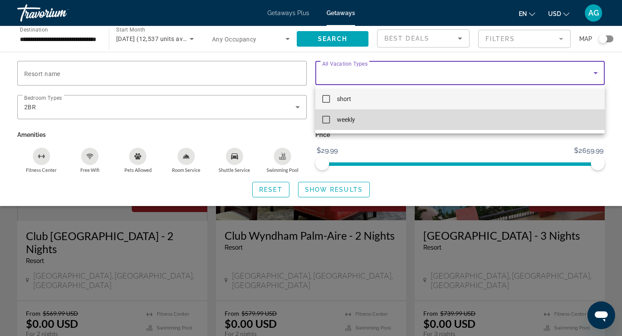
click at [324, 118] on mat-pseudo-checkbox at bounding box center [326, 120] width 8 height 8
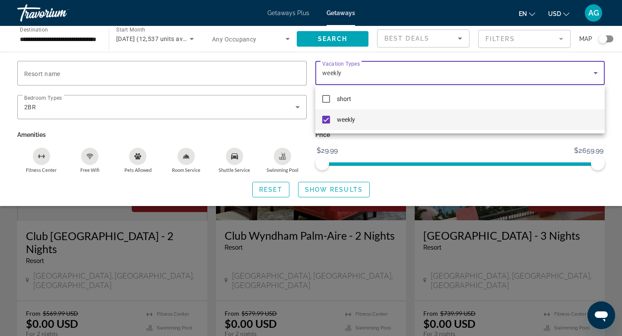
click at [336, 188] on div at bounding box center [311, 168] width 622 height 336
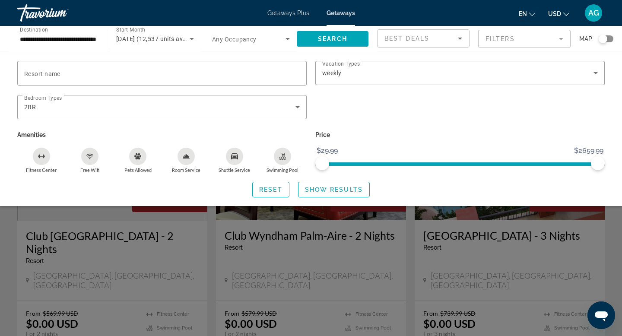
click at [336, 188] on span "Show Results" at bounding box center [334, 189] width 58 height 7
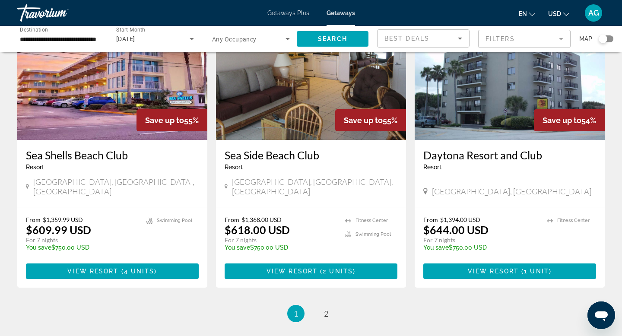
scroll to position [1001, 0]
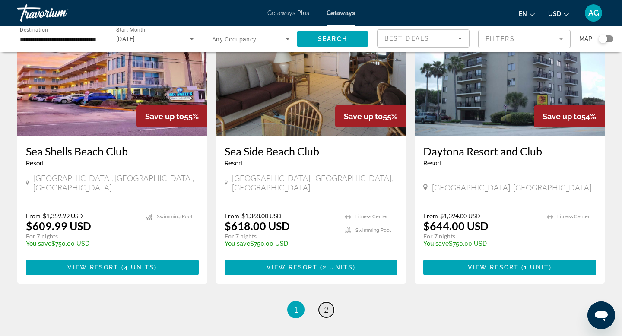
click at [322, 303] on link "page 2" at bounding box center [326, 310] width 15 height 15
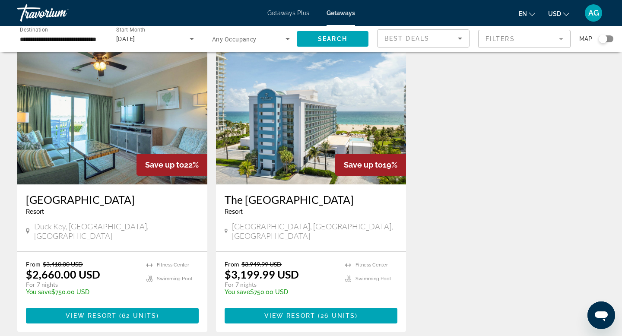
scroll to position [661, 0]
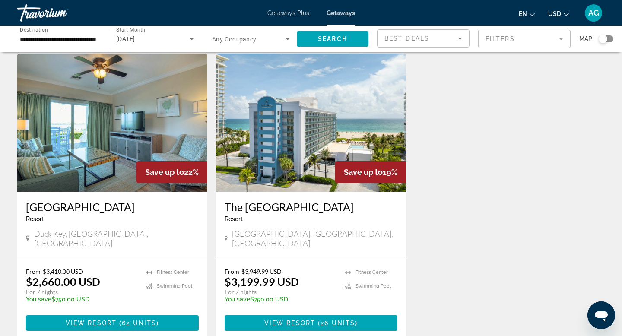
click at [118, 95] on img "Main content" at bounding box center [112, 123] width 190 height 138
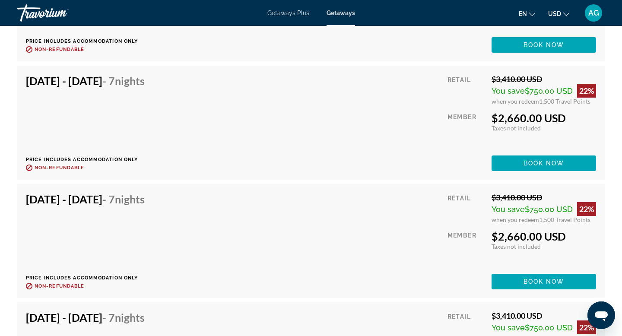
scroll to position [3886, 0]
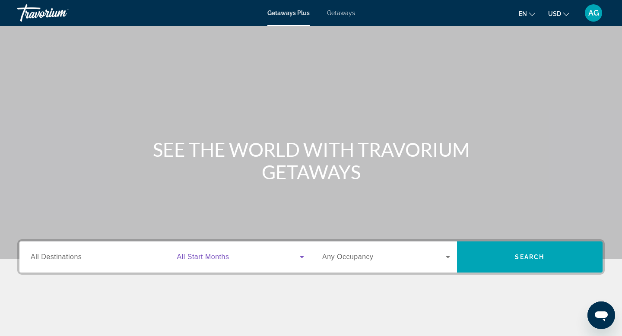
click at [220, 261] on span "Search widget" at bounding box center [238, 257] width 123 height 10
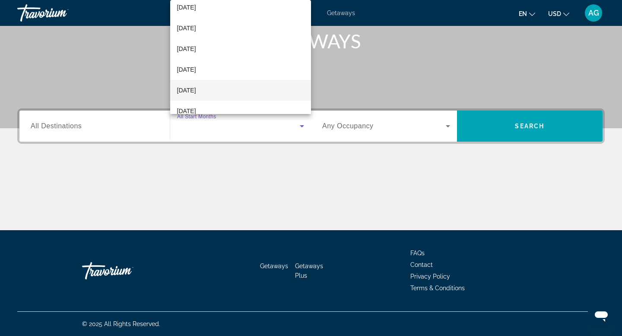
scroll to position [28, 0]
click at [196, 90] on span "[DATE]" at bounding box center [186, 89] width 19 height 10
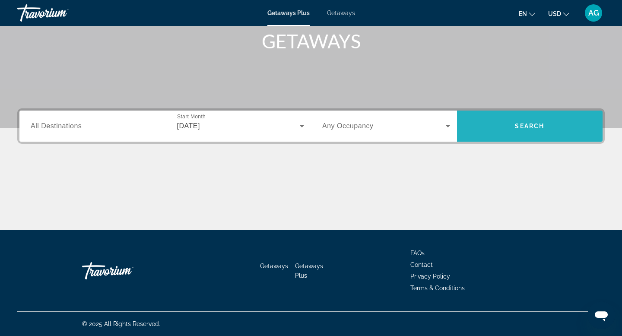
click at [500, 129] on span "Search widget" at bounding box center [530, 126] width 146 height 21
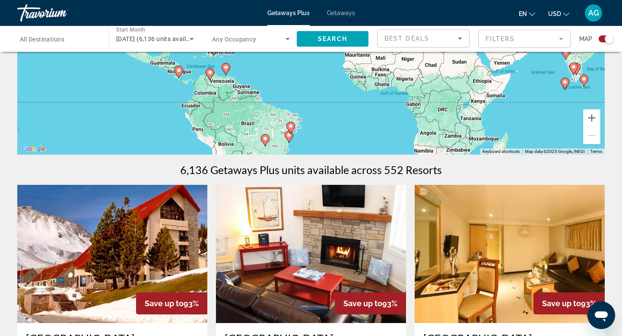
scroll to position [156, 0]
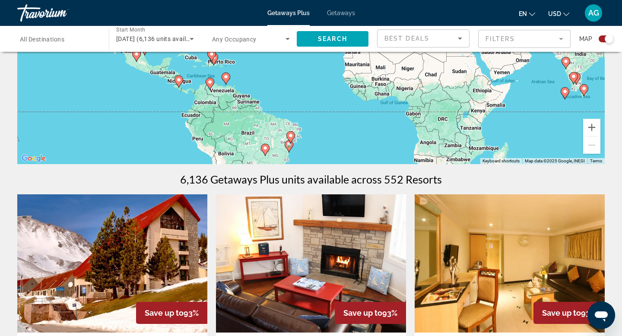
click at [62, 40] on span "All Destinations" at bounding box center [42, 39] width 45 height 7
click at [62, 40] on input "Destination All Destinations" at bounding box center [59, 39] width 78 height 10
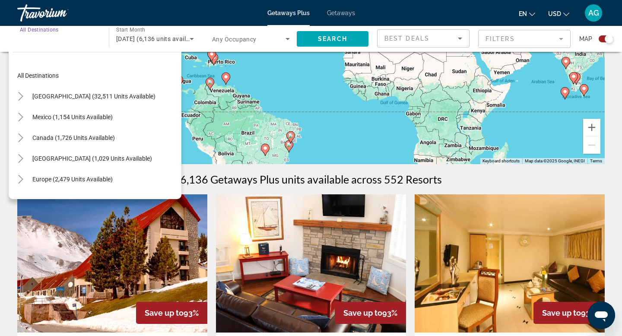
click at [353, 13] on span "Getaways" at bounding box center [341, 13] width 28 height 7
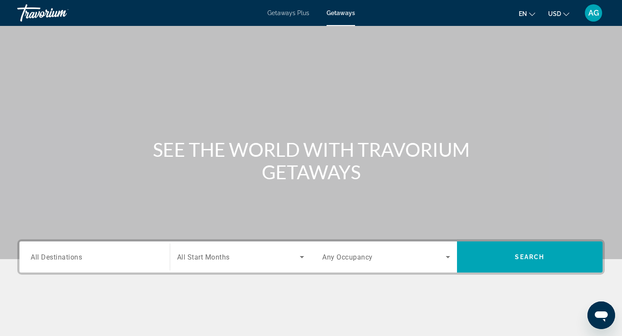
click at [71, 257] on span "All Destinations" at bounding box center [56, 257] width 51 height 8
click at [71, 257] on input "Destination All Destinations" at bounding box center [95, 257] width 128 height 10
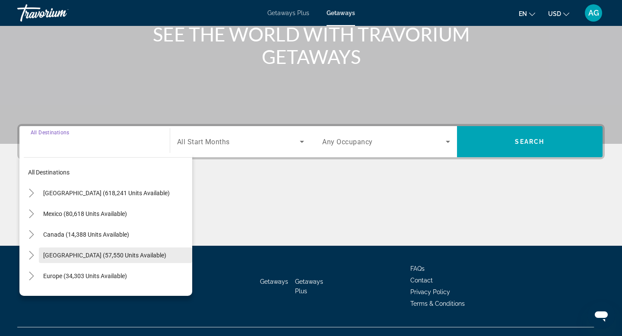
scroll to position [131, 0]
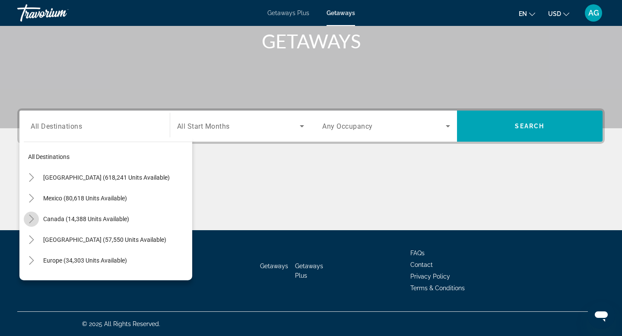
click at [33, 220] on icon "Toggle Canada (14,388 units available)" at bounding box center [31, 219] width 9 height 9
click at [80, 236] on span "Eastern Canada (7,055 units available)" at bounding box center [89, 239] width 105 height 7
type input "**********"
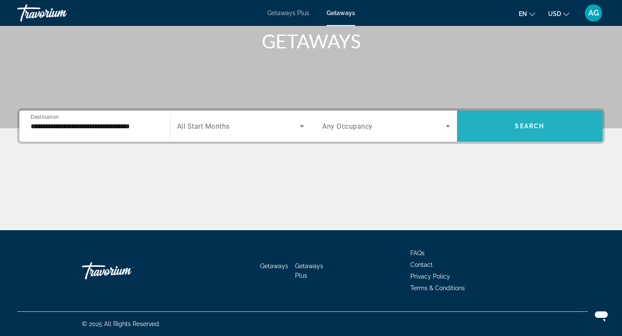
click at [541, 133] on span "Search widget" at bounding box center [530, 126] width 146 height 21
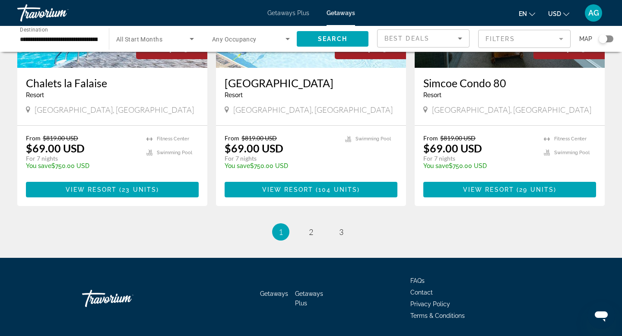
scroll to position [1069, 0]
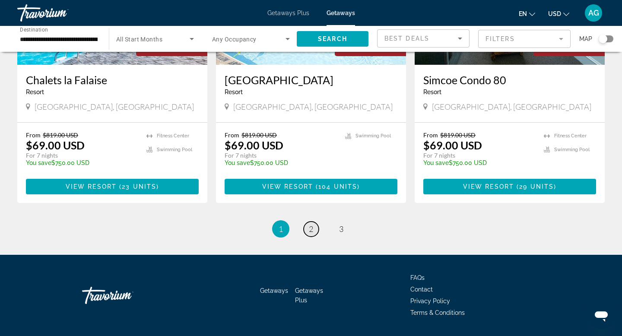
click at [312, 225] on span "2" at bounding box center [311, 229] width 4 height 10
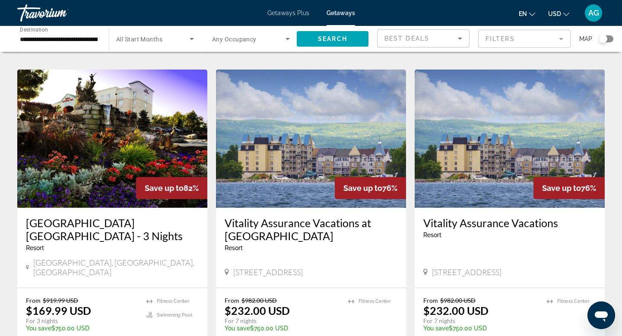
scroll to position [649, 0]
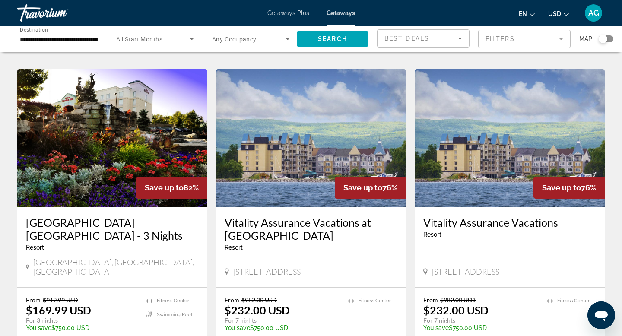
click at [81, 81] on img "Main content" at bounding box center [112, 138] width 190 height 138
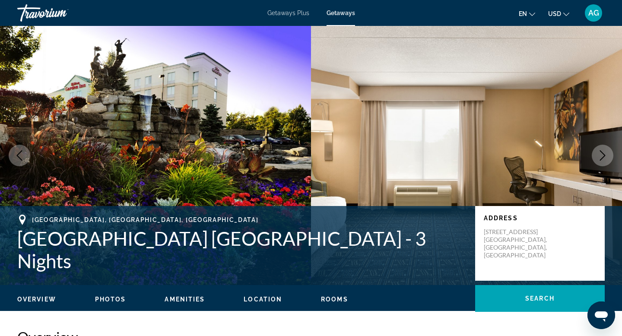
click at [600, 153] on icon "Next image" at bounding box center [603, 155] width 10 height 10
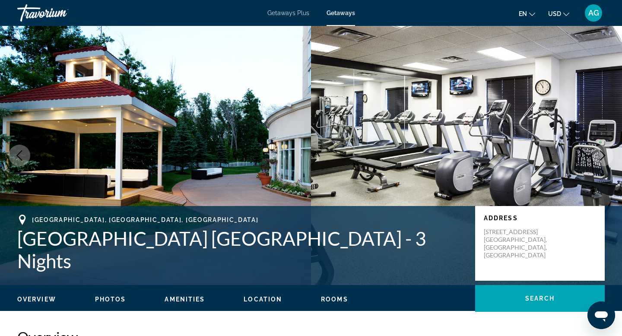
click at [600, 153] on icon "Next image" at bounding box center [603, 155] width 10 height 10
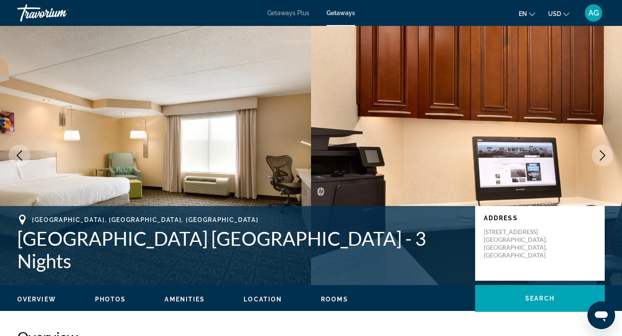
click at [600, 153] on icon "Next image" at bounding box center [603, 155] width 10 height 10
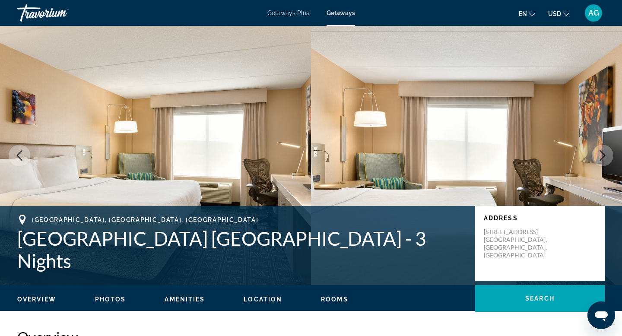
click at [600, 153] on icon "Next image" at bounding box center [603, 155] width 10 height 10
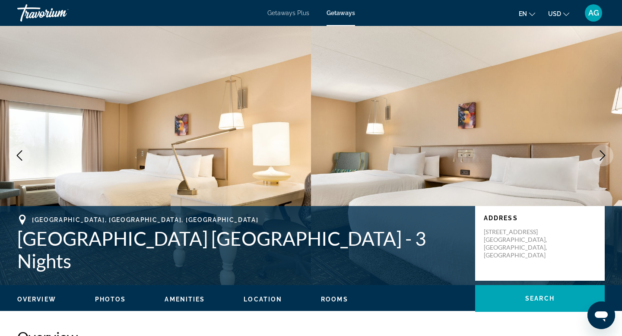
click at [600, 153] on icon "Next image" at bounding box center [603, 155] width 10 height 10
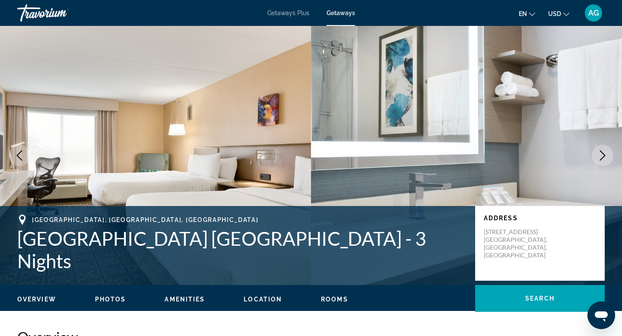
click at [600, 153] on icon "Next image" at bounding box center [603, 155] width 10 height 10
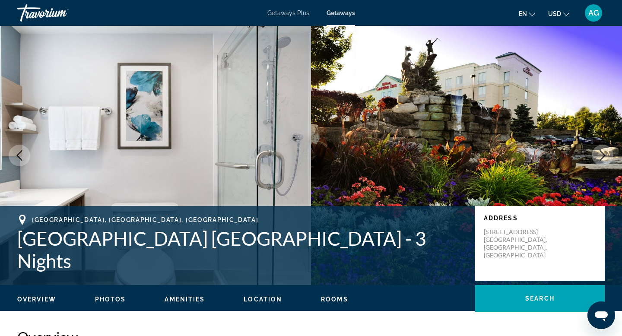
click at [600, 153] on icon "Next image" at bounding box center [603, 155] width 10 height 10
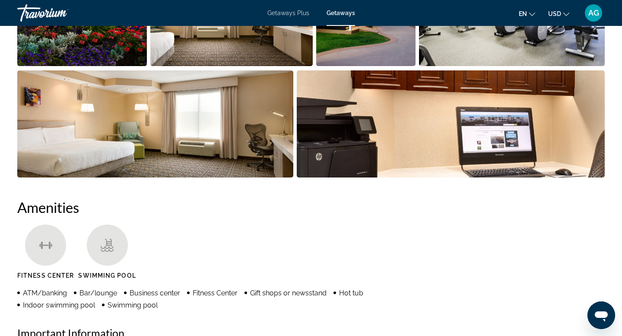
scroll to position [494, 0]
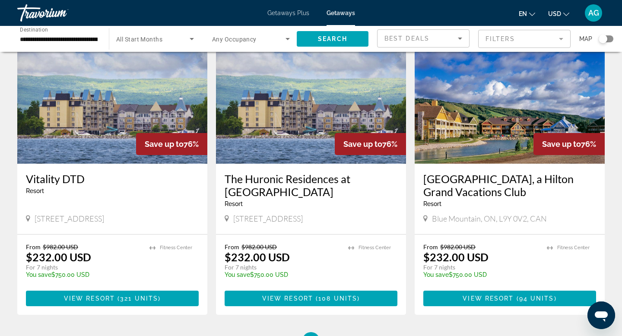
scroll to position [930, 0]
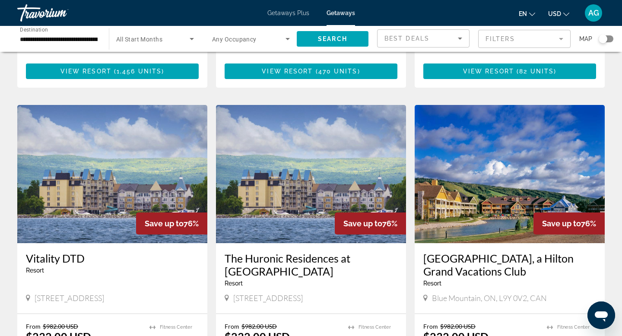
click at [475, 181] on img "Main content" at bounding box center [510, 174] width 190 height 138
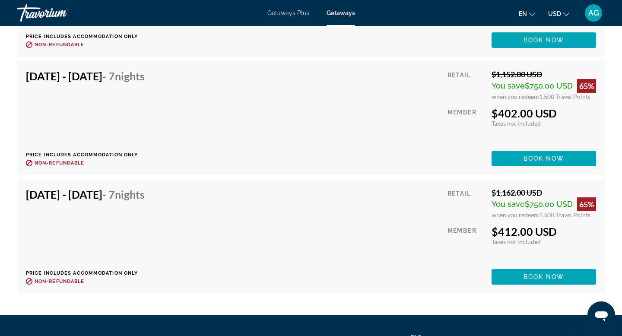
scroll to position [4156, 0]
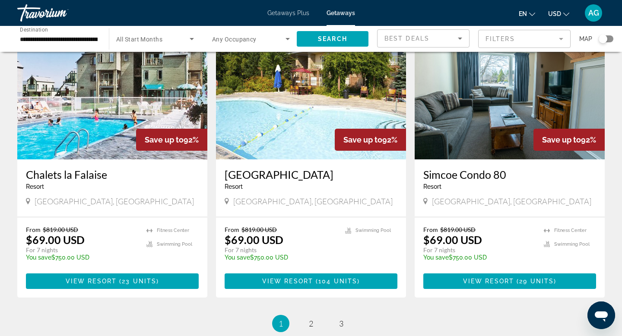
scroll to position [1088, 0]
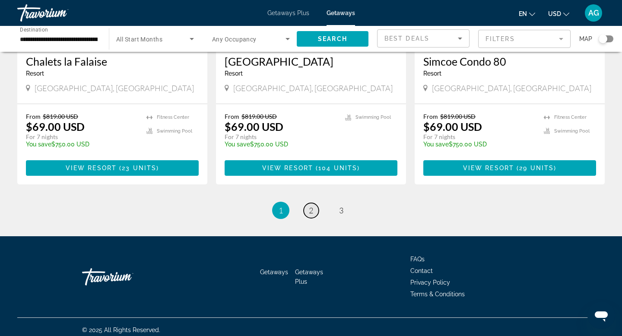
click at [314, 206] on link "page 2" at bounding box center [311, 210] width 15 height 15
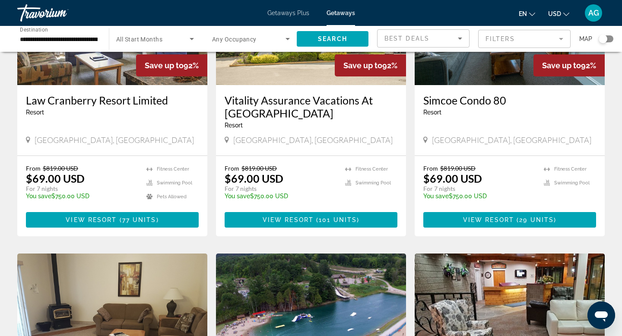
scroll to position [220, 0]
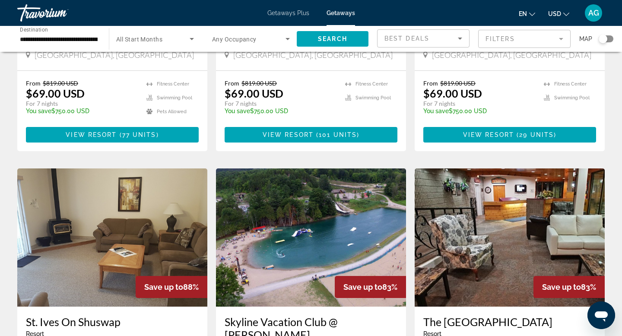
click at [76, 40] on input "**********" at bounding box center [59, 39] width 78 height 10
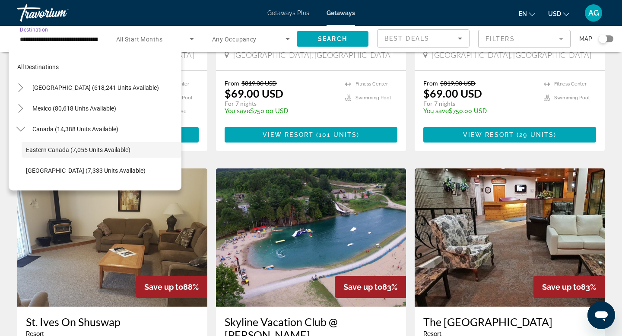
scroll to position [31, 0]
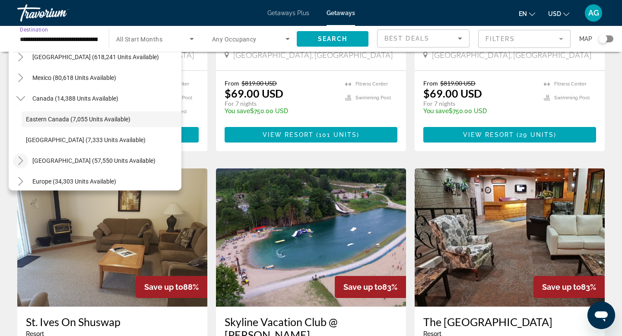
click at [22, 161] on icon "Toggle Caribbean & Atlantic Islands (57,550 units available)" at bounding box center [20, 160] width 5 height 9
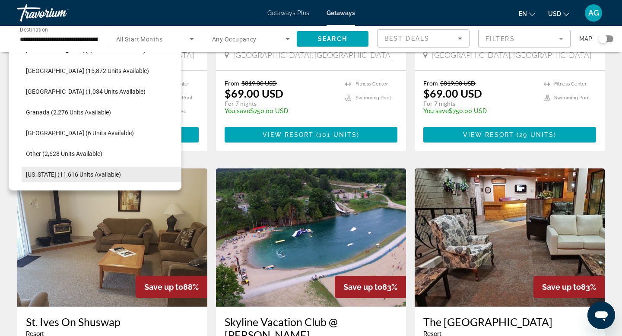
scroll to position [235, 0]
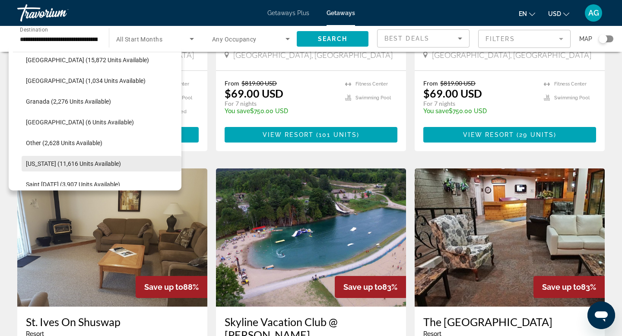
click at [81, 164] on span "[US_STATE] (11,616 units available)" at bounding box center [73, 163] width 95 height 7
type input "**********"
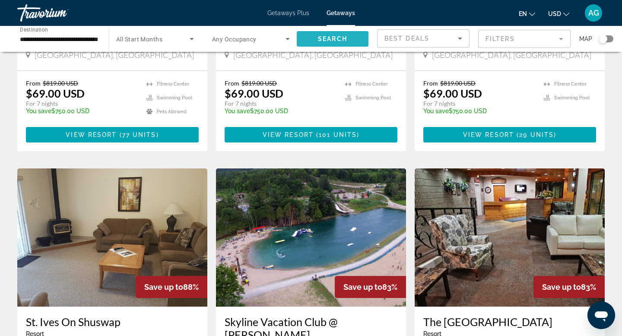
click at [346, 40] on span "Search" at bounding box center [332, 38] width 29 height 7
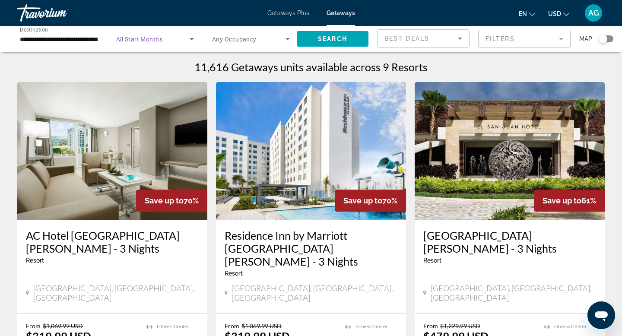
click at [191, 38] on icon "Search widget" at bounding box center [192, 39] width 4 height 2
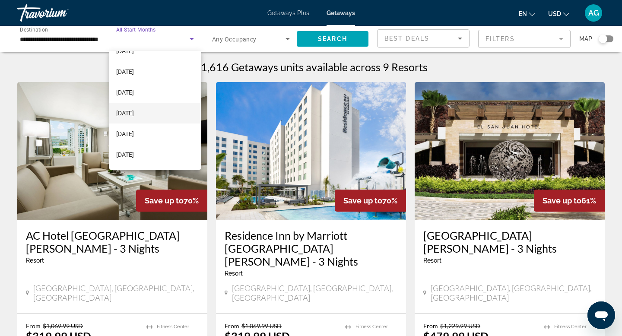
scroll to position [60, 0]
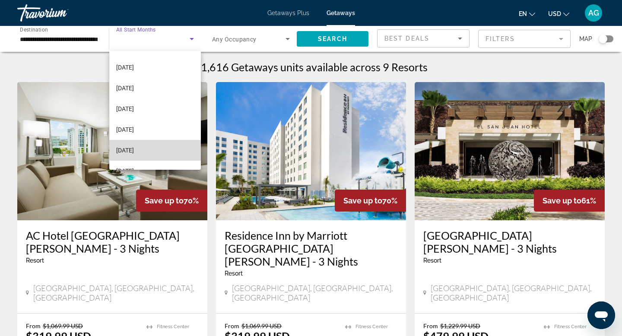
click at [134, 147] on span "[DATE]" at bounding box center [125, 150] width 18 height 10
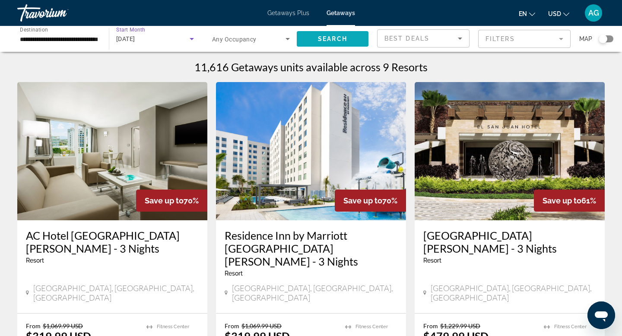
click at [329, 39] on span "Search" at bounding box center [332, 38] width 29 height 7
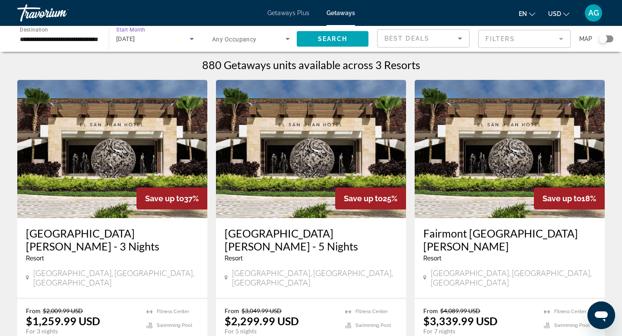
scroll to position [0, 0]
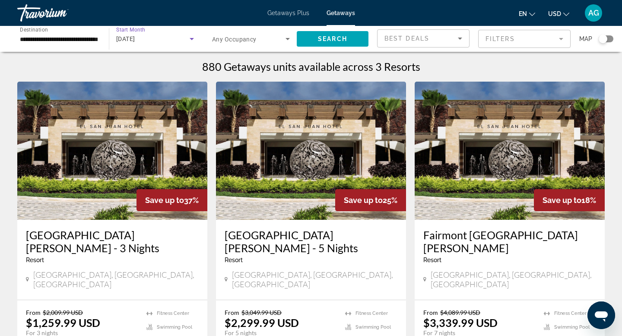
click at [172, 40] on div "[DATE]" at bounding box center [152, 39] width 73 height 10
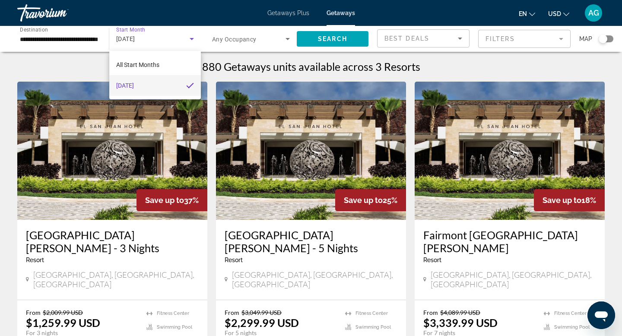
click at [194, 39] on div at bounding box center [311, 168] width 622 height 336
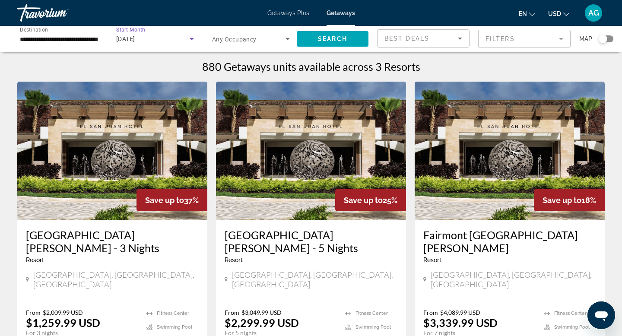
click at [192, 39] on icon "Search widget" at bounding box center [192, 39] width 4 height 2
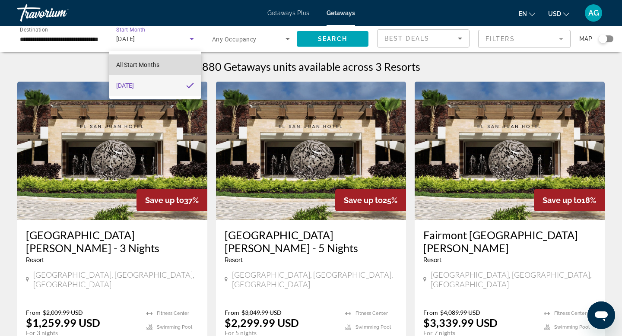
scroll to position [1, 0]
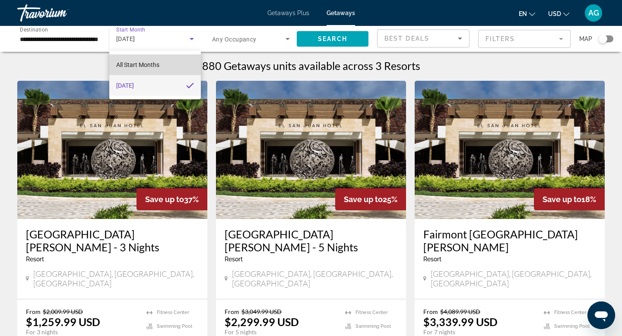
click at [160, 64] on mat-option "All Start Months" at bounding box center [155, 64] width 92 height 21
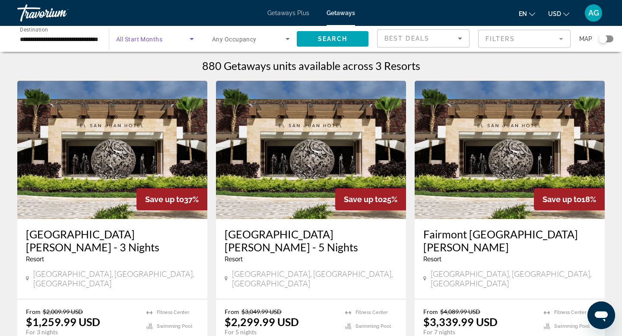
click at [189, 38] on icon "Search widget" at bounding box center [192, 39] width 10 height 10
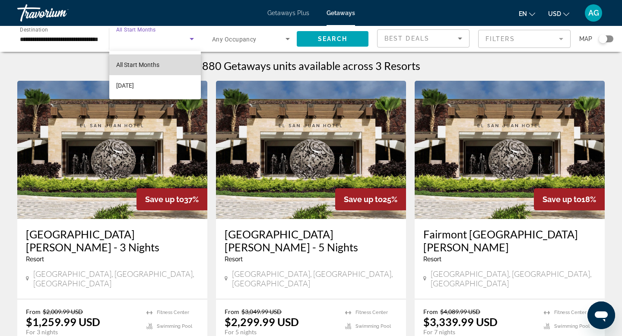
click at [138, 67] on span "All Start Months" at bounding box center [137, 64] width 43 height 7
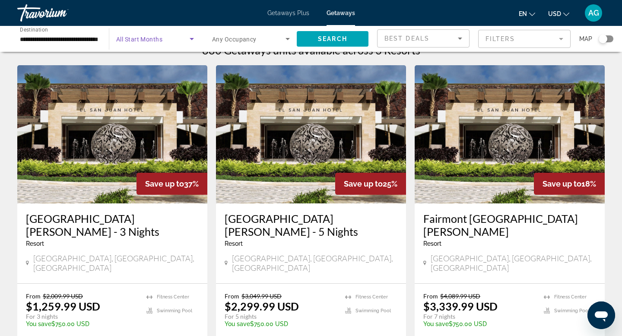
scroll to position [0, 0]
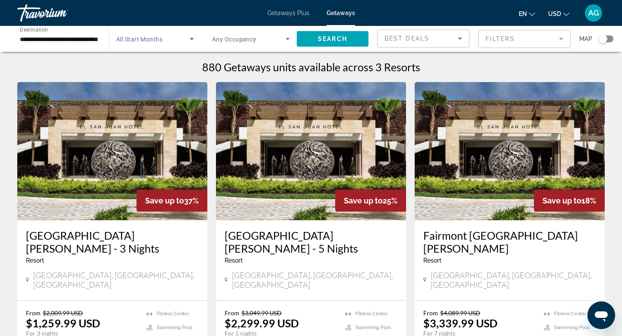
click at [139, 39] on span "All Start Months" at bounding box center [139, 39] width 46 height 7
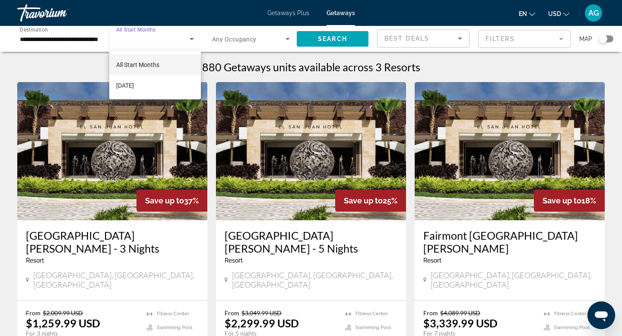
click at [324, 37] on div at bounding box center [311, 168] width 622 height 336
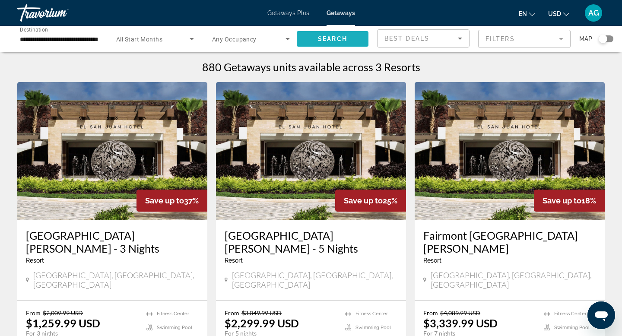
click at [324, 37] on span "Search" at bounding box center [332, 38] width 29 height 7
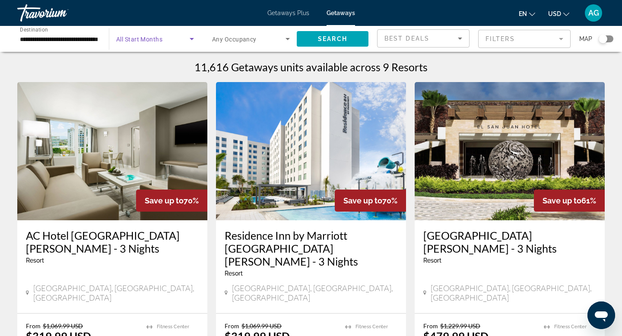
click at [188, 40] on icon "Search widget" at bounding box center [192, 39] width 10 height 10
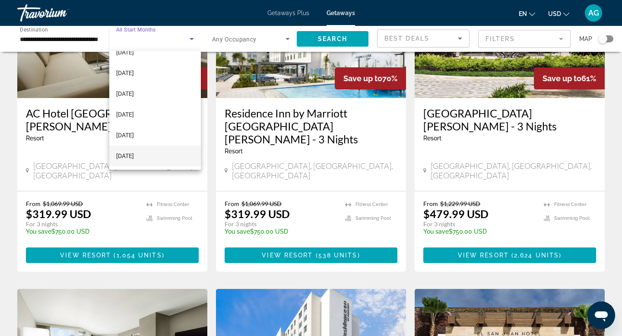
scroll to position [126, 0]
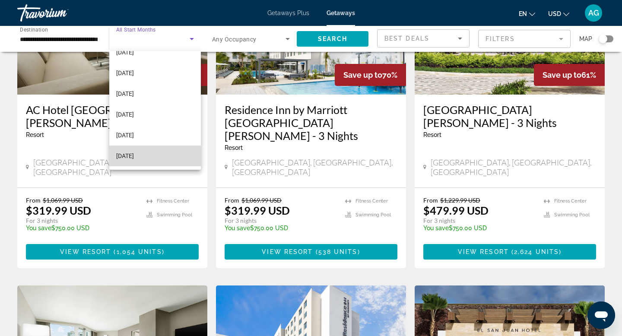
click at [131, 155] on span "[DATE]" at bounding box center [125, 156] width 18 height 10
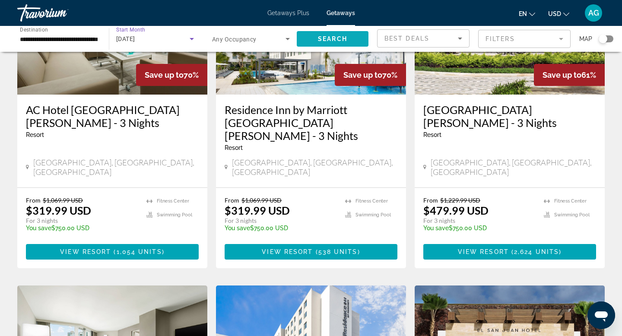
click at [319, 38] on span "Search" at bounding box center [332, 38] width 29 height 7
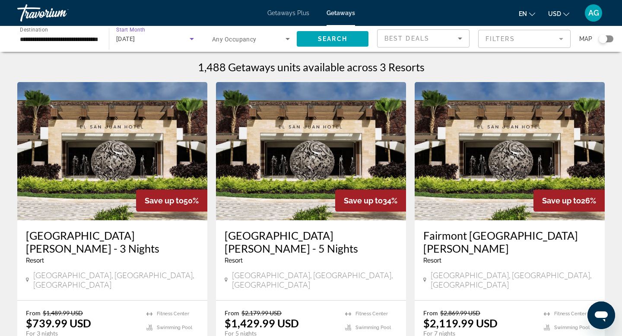
click at [183, 37] on div "[DATE]" at bounding box center [152, 39] width 73 height 10
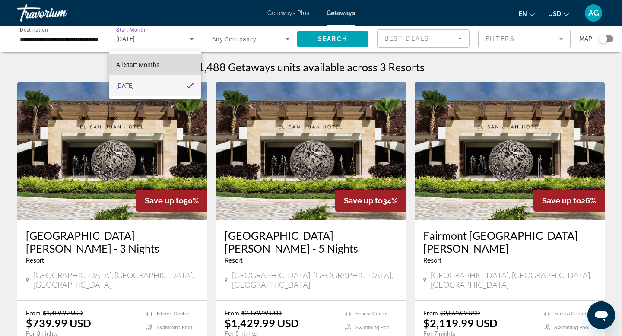
click at [133, 63] on span "All Start Months" at bounding box center [137, 64] width 43 height 7
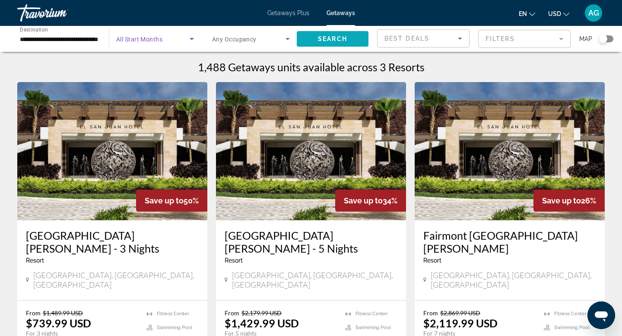
click at [324, 34] on span "Search widget" at bounding box center [333, 39] width 72 height 21
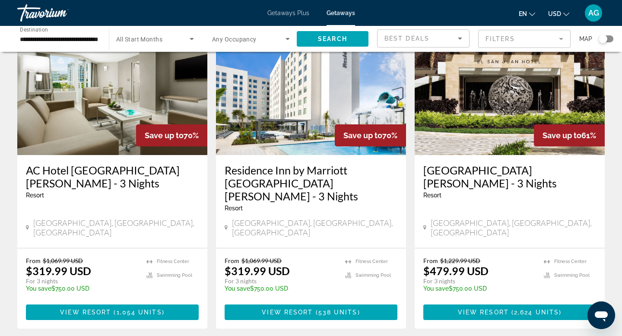
scroll to position [66, 0]
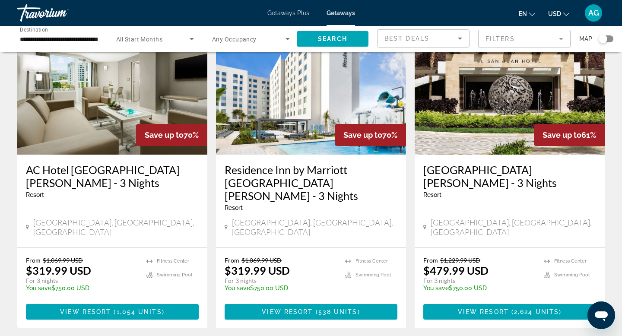
click at [184, 127] on div "Save up to 70%" at bounding box center [171, 135] width 71 height 22
click at [168, 125] on div "Save up to 70%" at bounding box center [171, 135] width 71 height 22
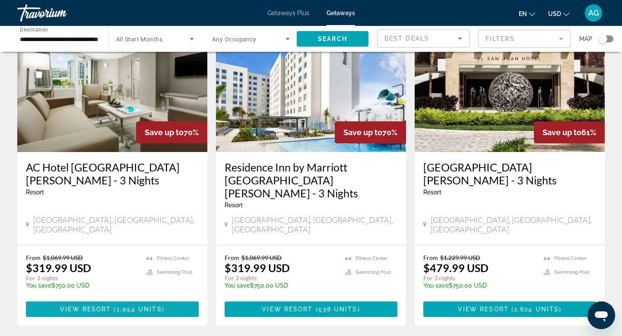
click at [117, 306] on span "1,054 units" at bounding box center [139, 309] width 45 height 7
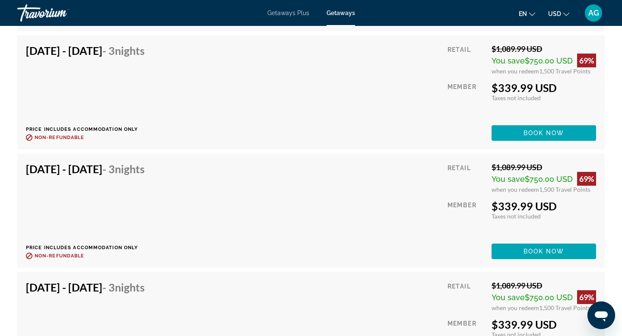
scroll to position [3191, 0]
